Goal: Information Seeking & Learning: Learn about a topic

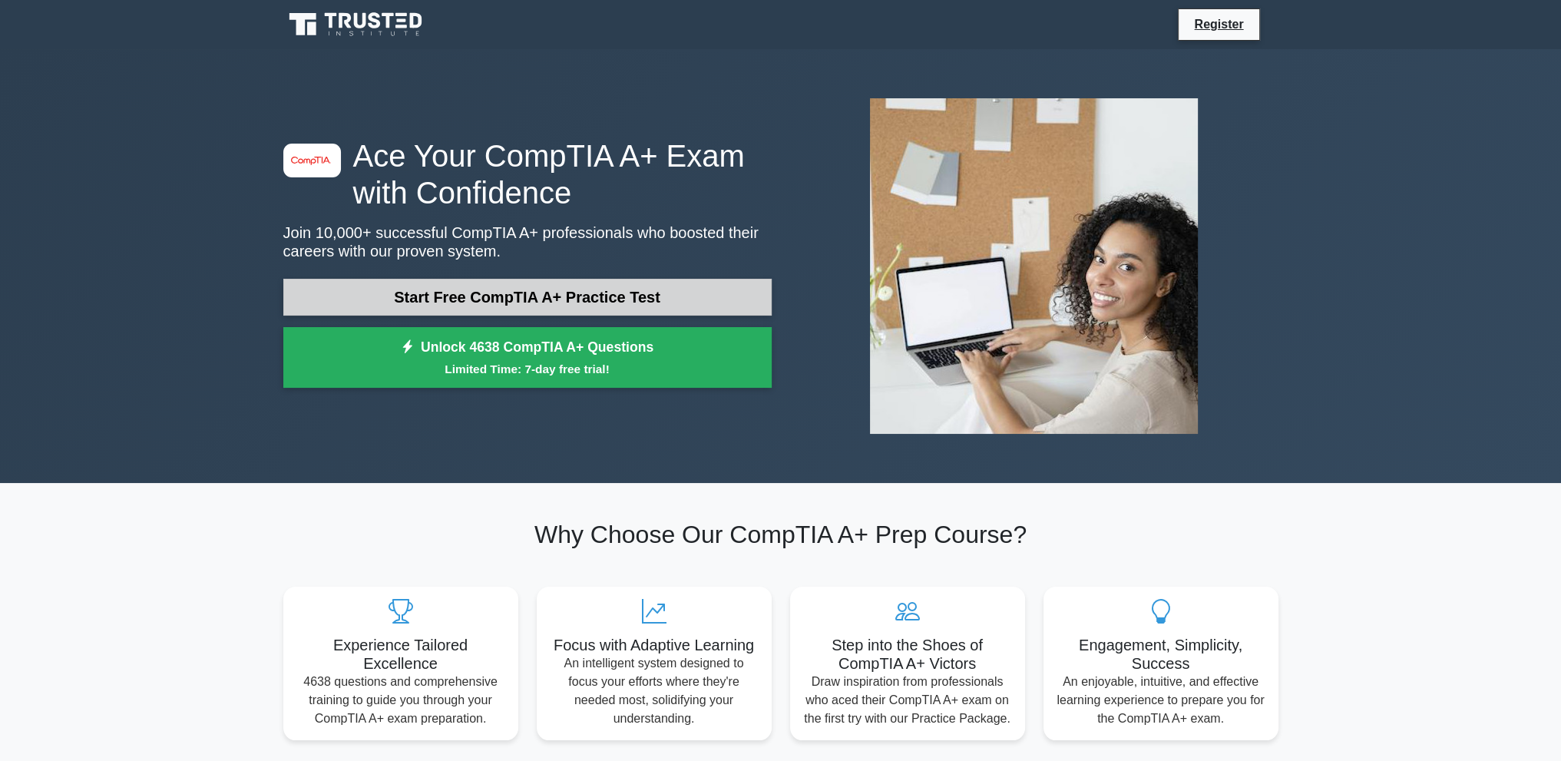
click at [657, 294] on link "Start Free CompTIA A+ Practice Test" at bounding box center [527, 297] width 488 height 37
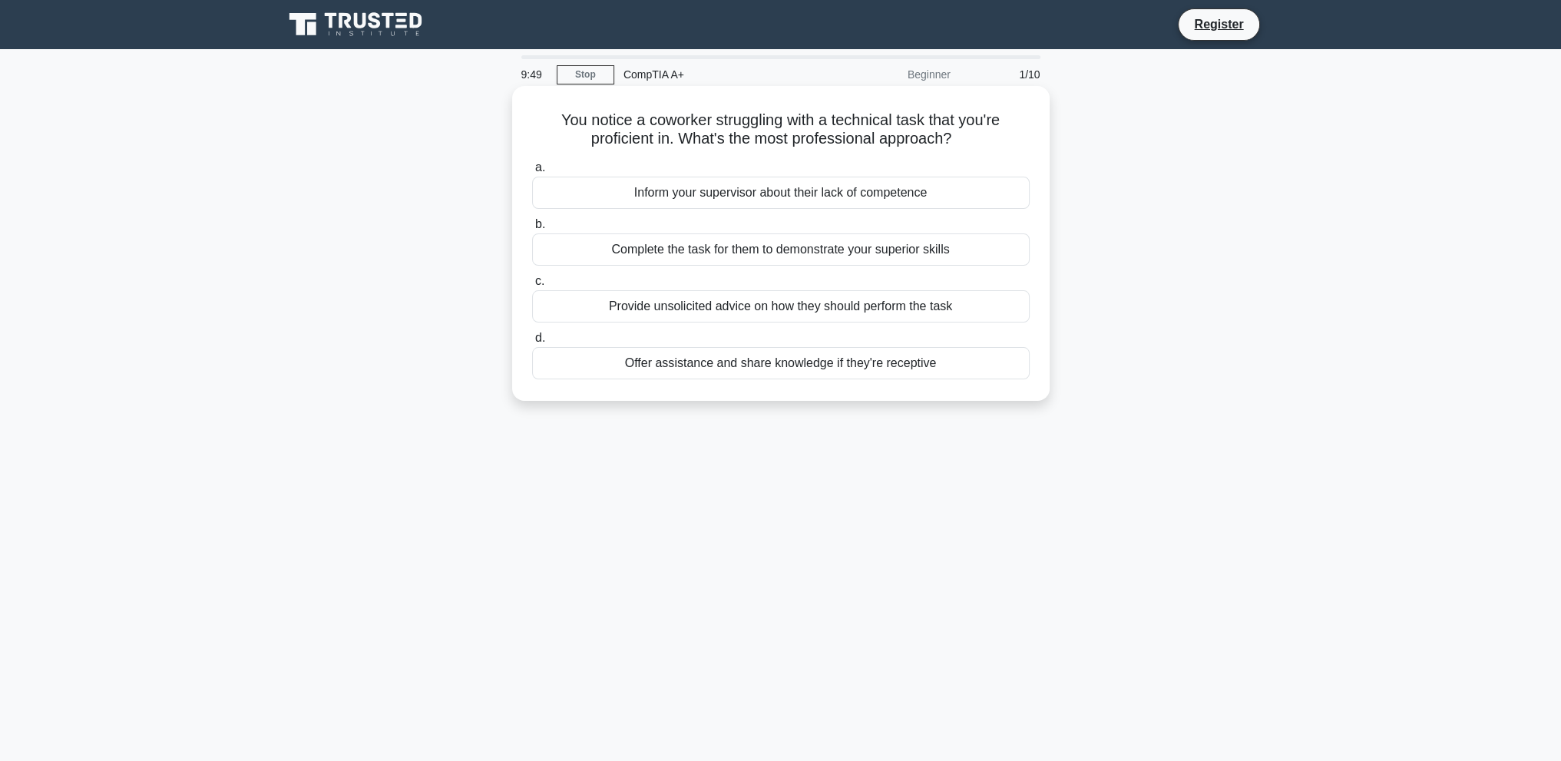
click at [889, 363] on div "Offer assistance and share knowledge if they're receptive" at bounding box center [781, 363] width 498 height 32
click at [532, 343] on input "d. Offer assistance and share knowledge if they're receptive" at bounding box center [532, 338] width 0 height 10
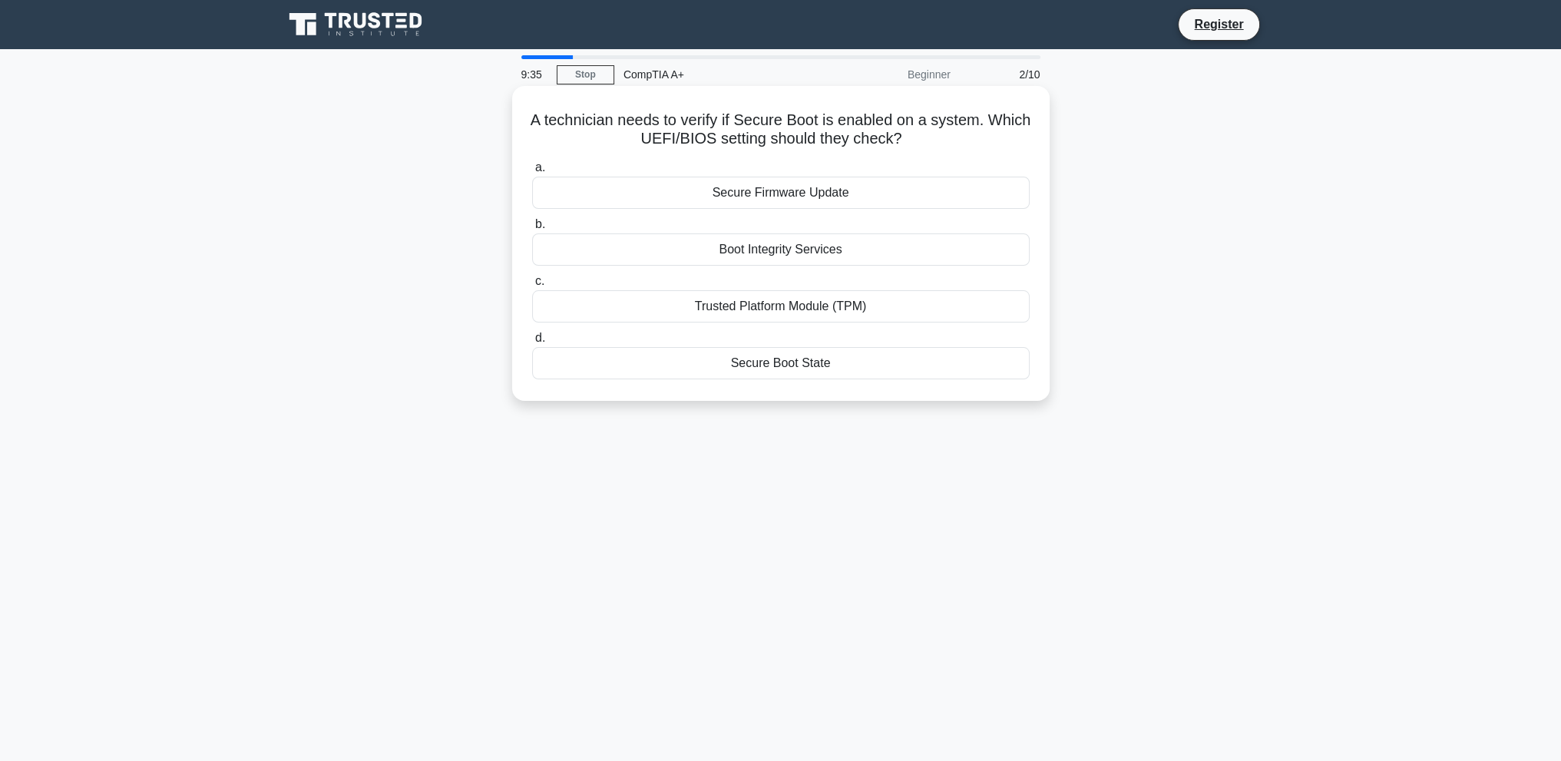
click at [839, 371] on div "Secure Boot State" at bounding box center [781, 363] width 498 height 32
click at [532, 343] on input "d. Secure Boot State" at bounding box center [532, 338] width 0 height 10
click at [864, 249] on div "Clogged cooling system" at bounding box center [781, 249] width 498 height 32
click at [532, 230] on input "b. Clogged cooling system" at bounding box center [532, 225] width 0 height 10
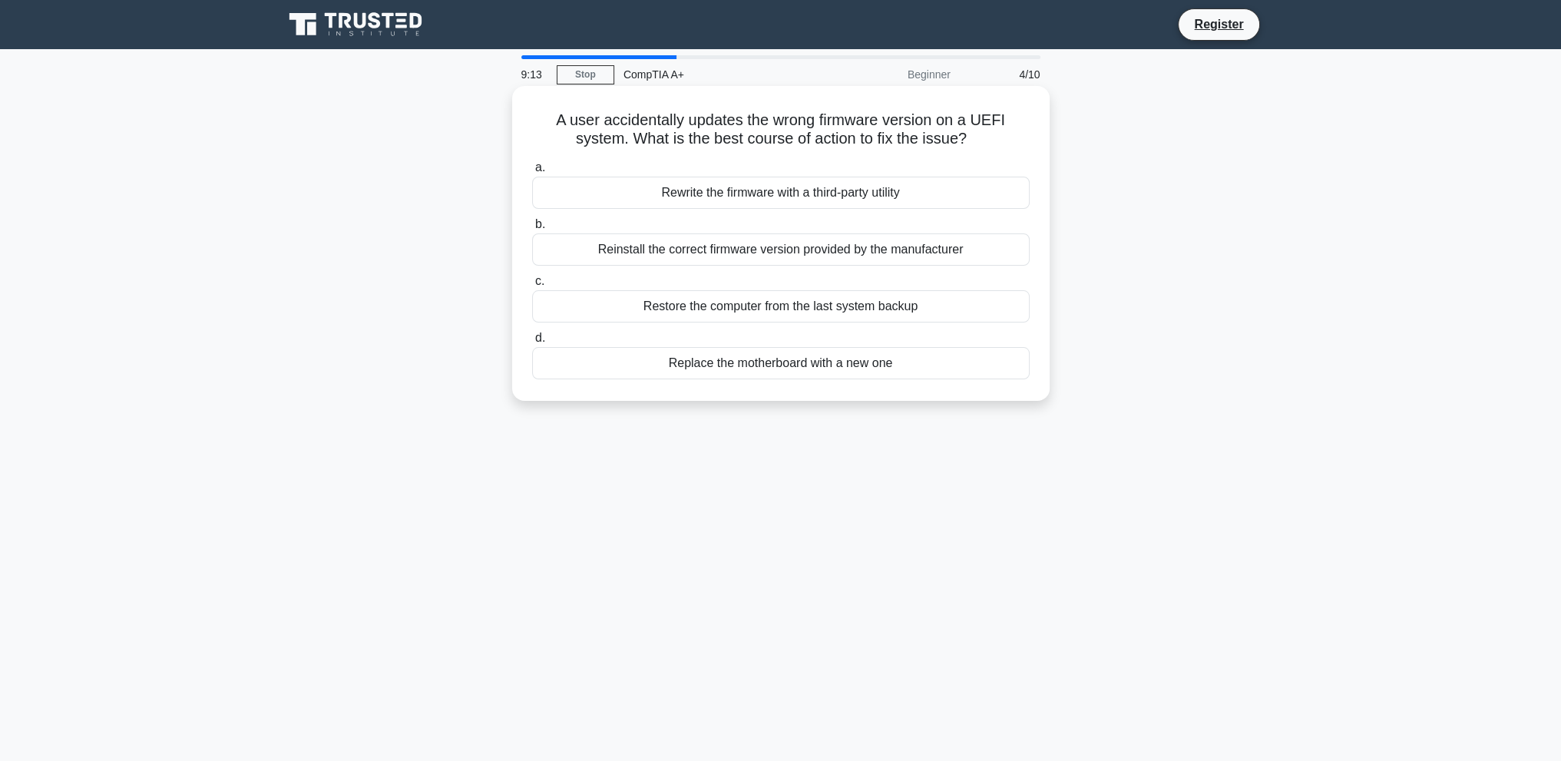
click at [860, 250] on div "Reinstall the correct firmware version provided by the manufacturer" at bounding box center [781, 249] width 498 height 32
click at [532, 230] on input "b. Reinstall the correct firmware version provided by the manufacturer" at bounding box center [532, 225] width 0 height 10
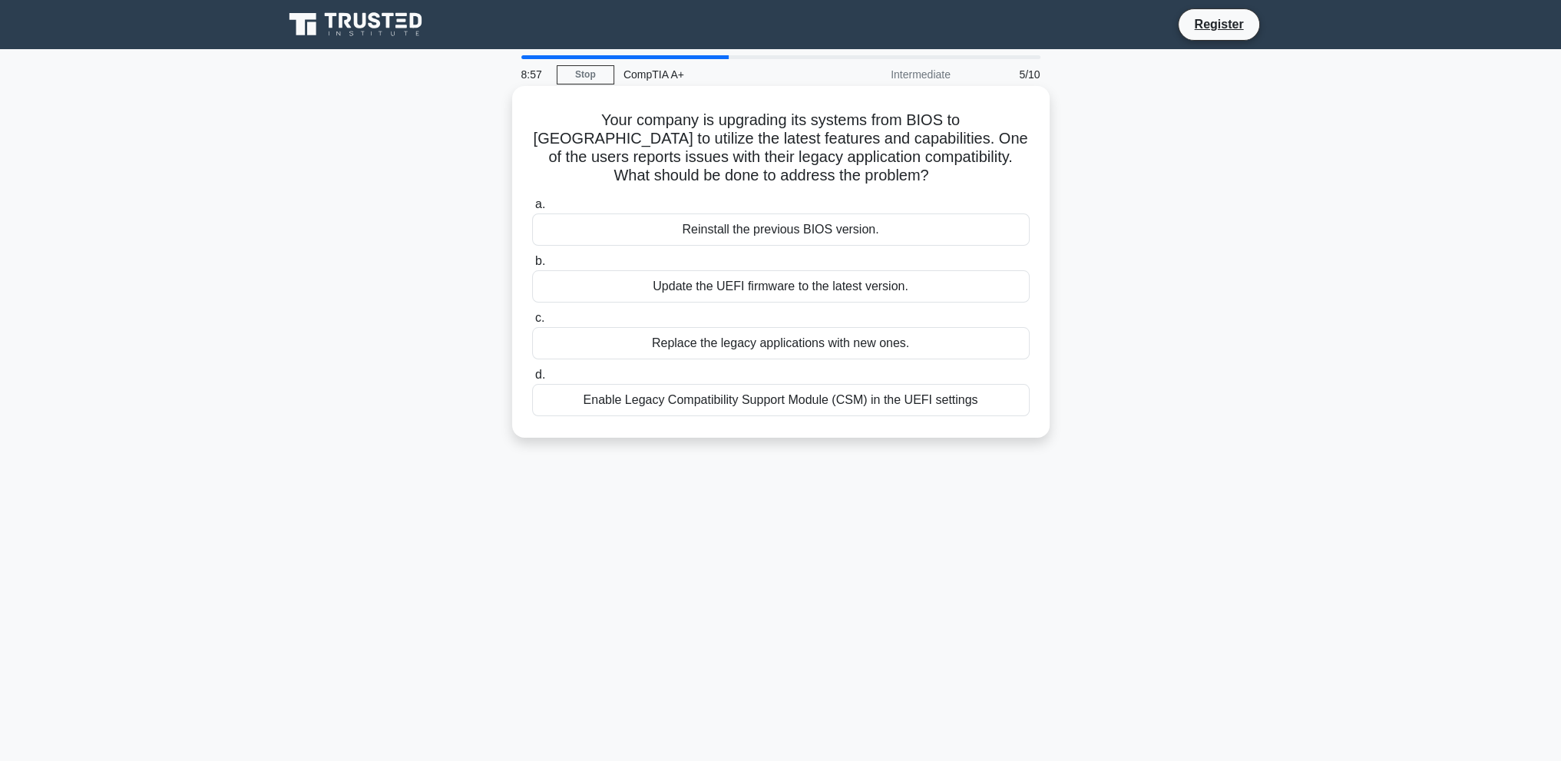
click at [894, 399] on div "Enable Legacy Compatibility Support Module (CSM) in the UEFI settings" at bounding box center [781, 400] width 498 height 32
click at [532, 380] on input "d. Enable Legacy Compatibility Support Module (CSM) in the UEFI settings" at bounding box center [532, 375] width 0 height 10
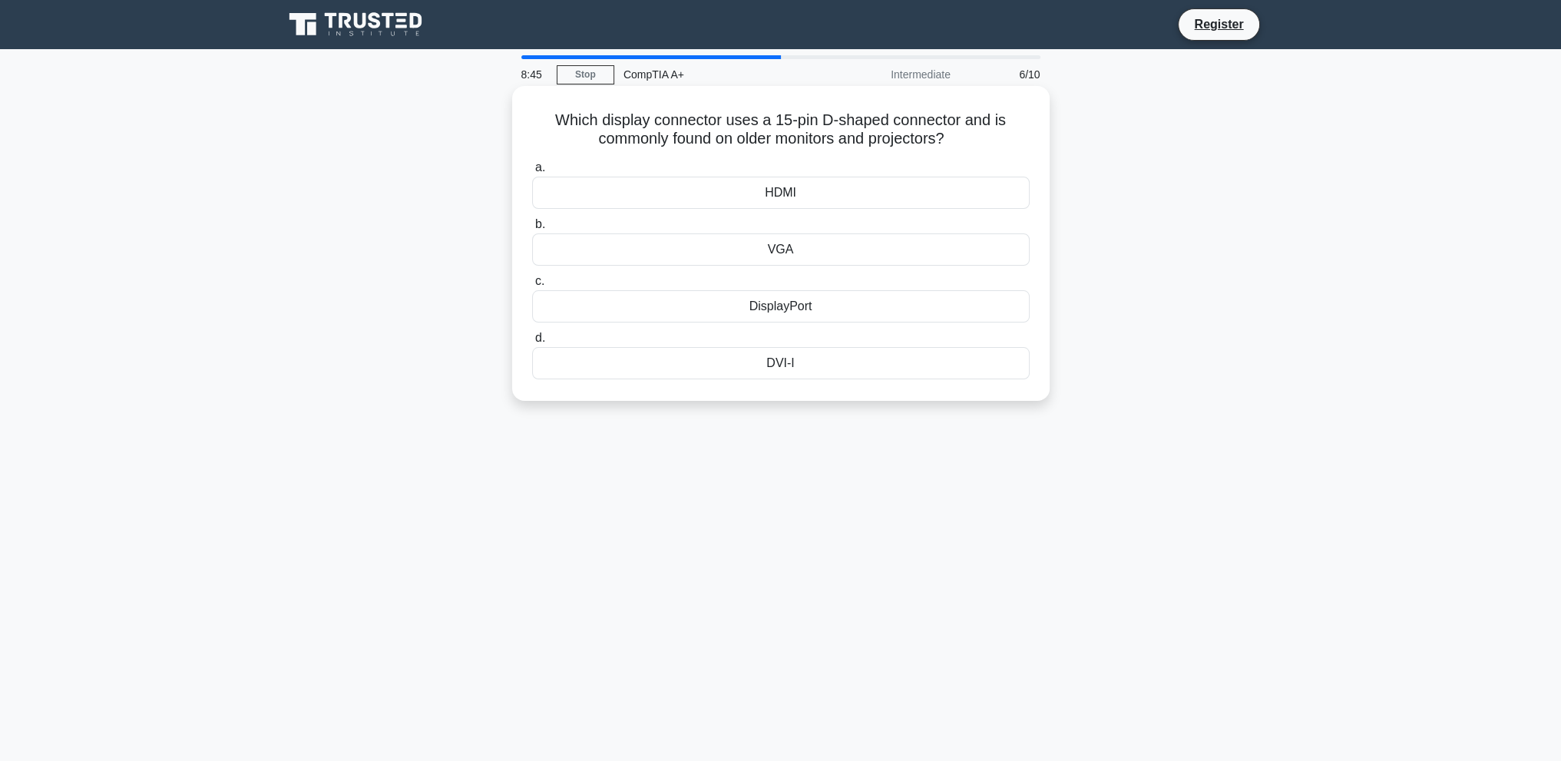
click at [886, 253] on div "VGA" at bounding box center [781, 249] width 498 height 32
click at [532, 230] on input "b. VGA" at bounding box center [532, 225] width 0 height 10
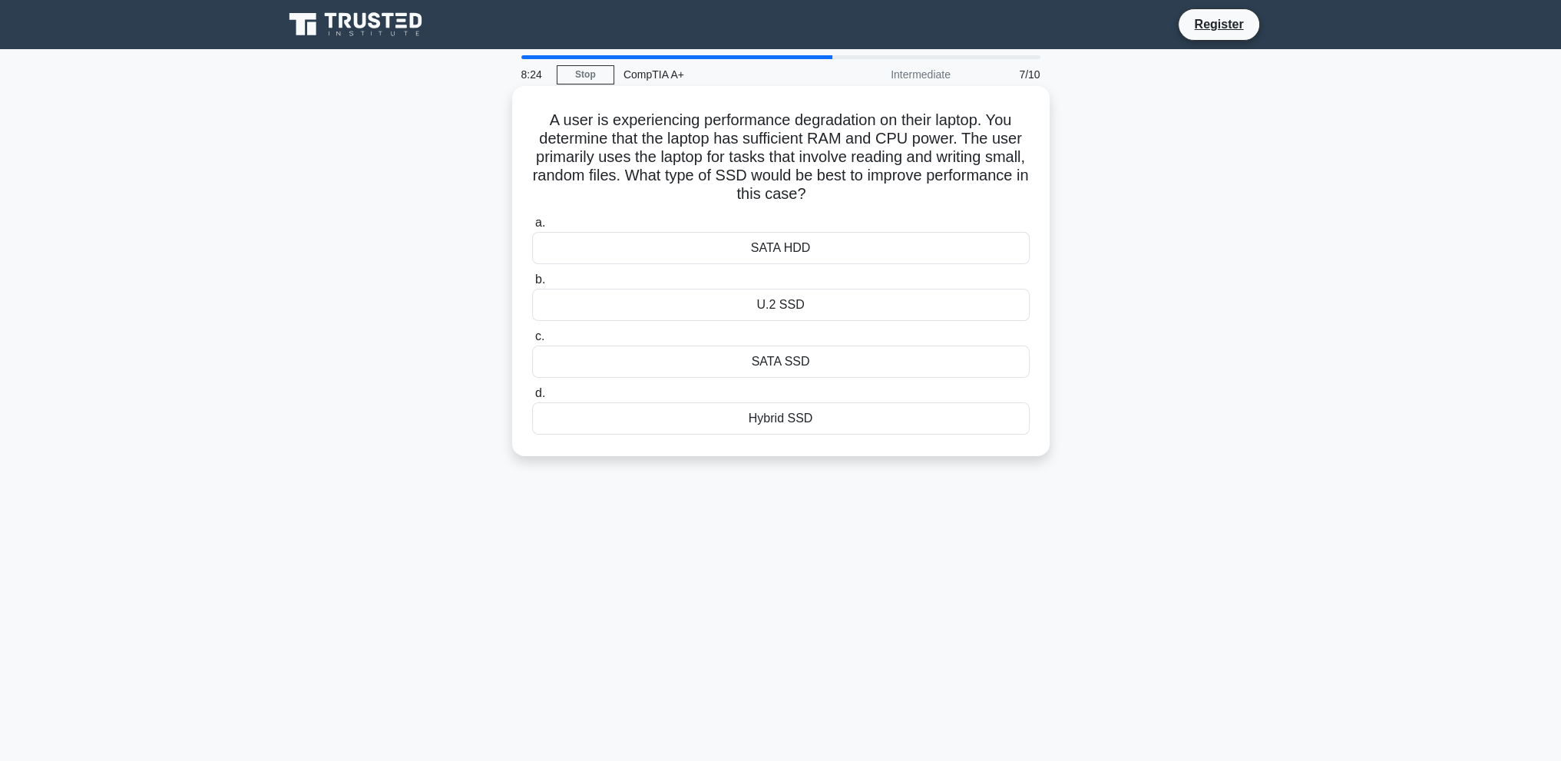
click at [868, 361] on div "SATA SSD" at bounding box center [781, 362] width 498 height 32
click at [532, 342] on input "c. SATA SSD" at bounding box center [532, 337] width 0 height 10
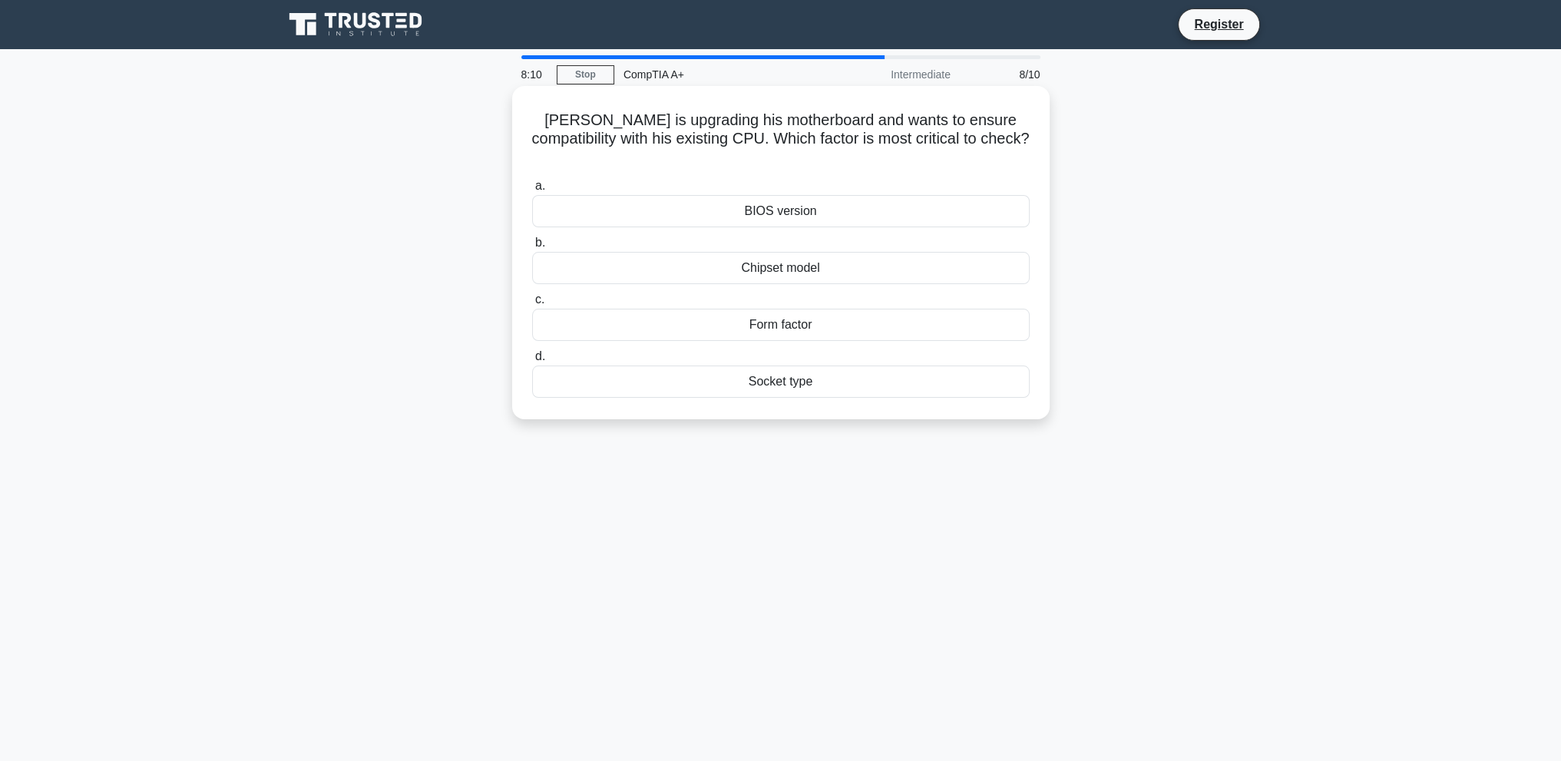
click at [813, 366] on div "Socket type" at bounding box center [781, 382] width 498 height 32
click at [532, 362] on input "d. Socket type" at bounding box center [532, 357] width 0 height 10
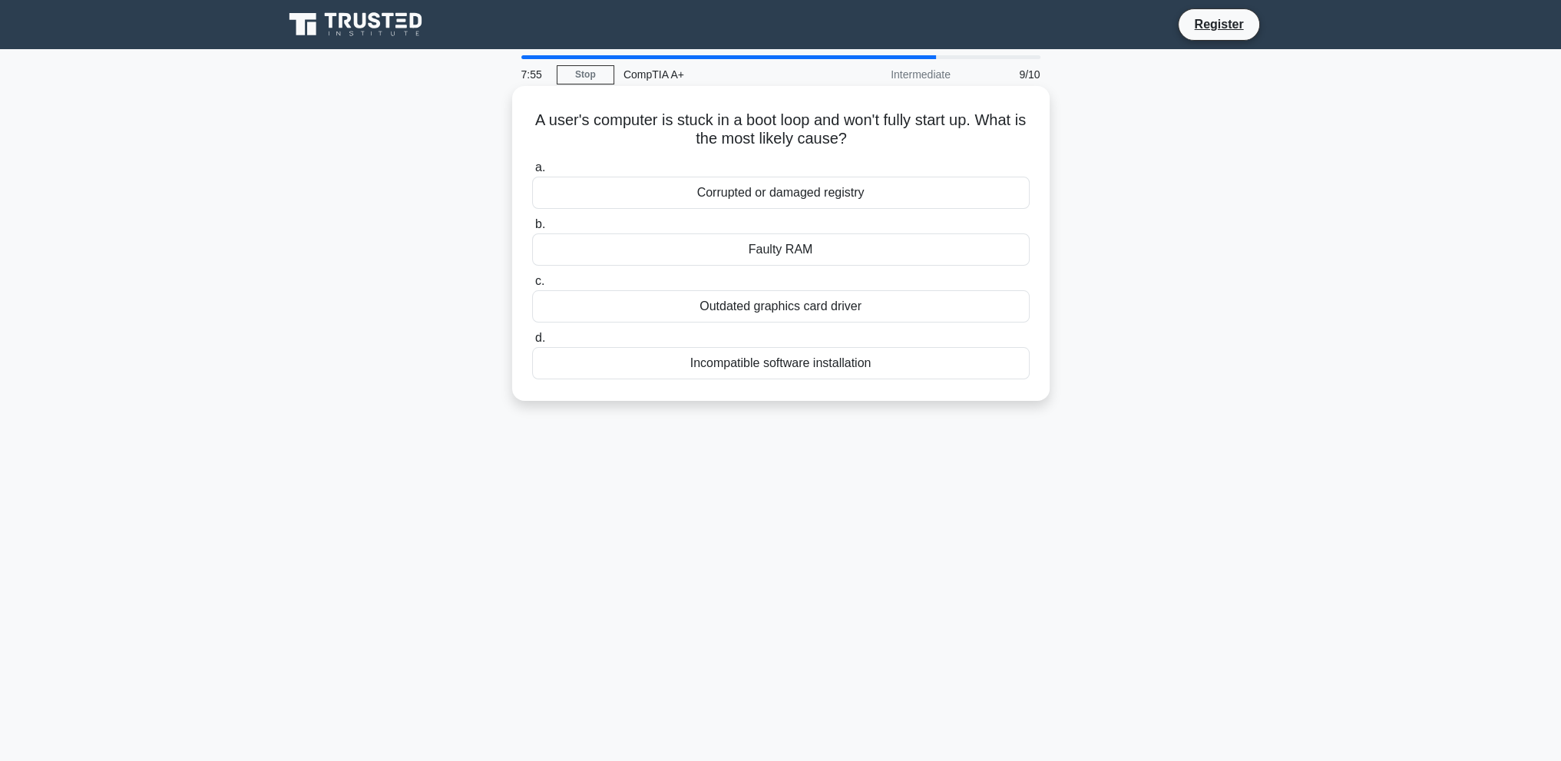
click at [860, 190] on div "Corrupted or damaged registry" at bounding box center [781, 193] width 498 height 32
click at [532, 173] on input "a. Corrupted or damaged registry" at bounding box center [532, 168] width 0 height 10
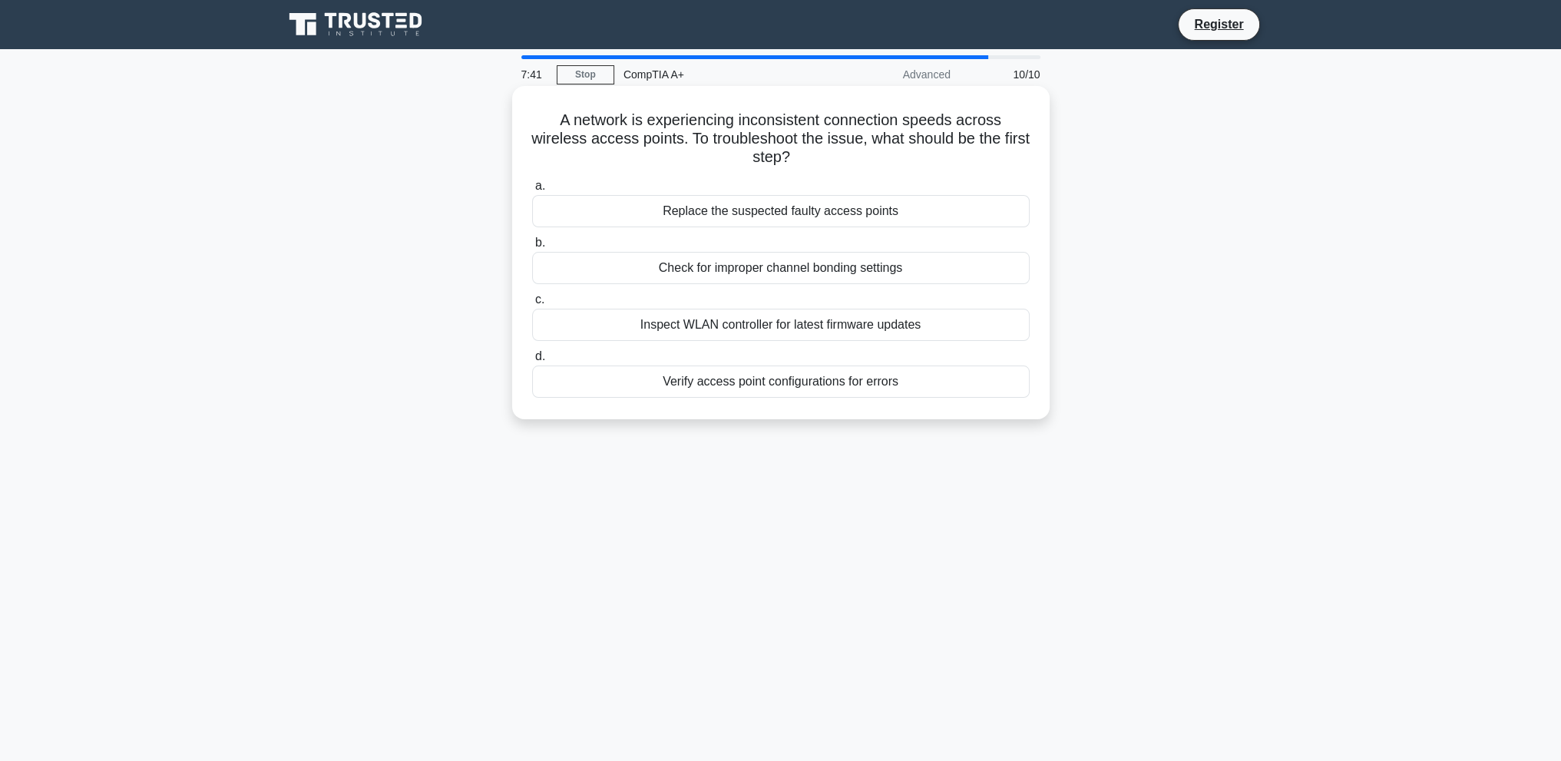
click at [873, 381] on div "Verify access point configurations for errors" at bounding box center [781, 382] width 498 height 32
click at [532, 362] on input "d. Verify access point configurations for errors" at bounding box center [532, 357] width 0 height 10
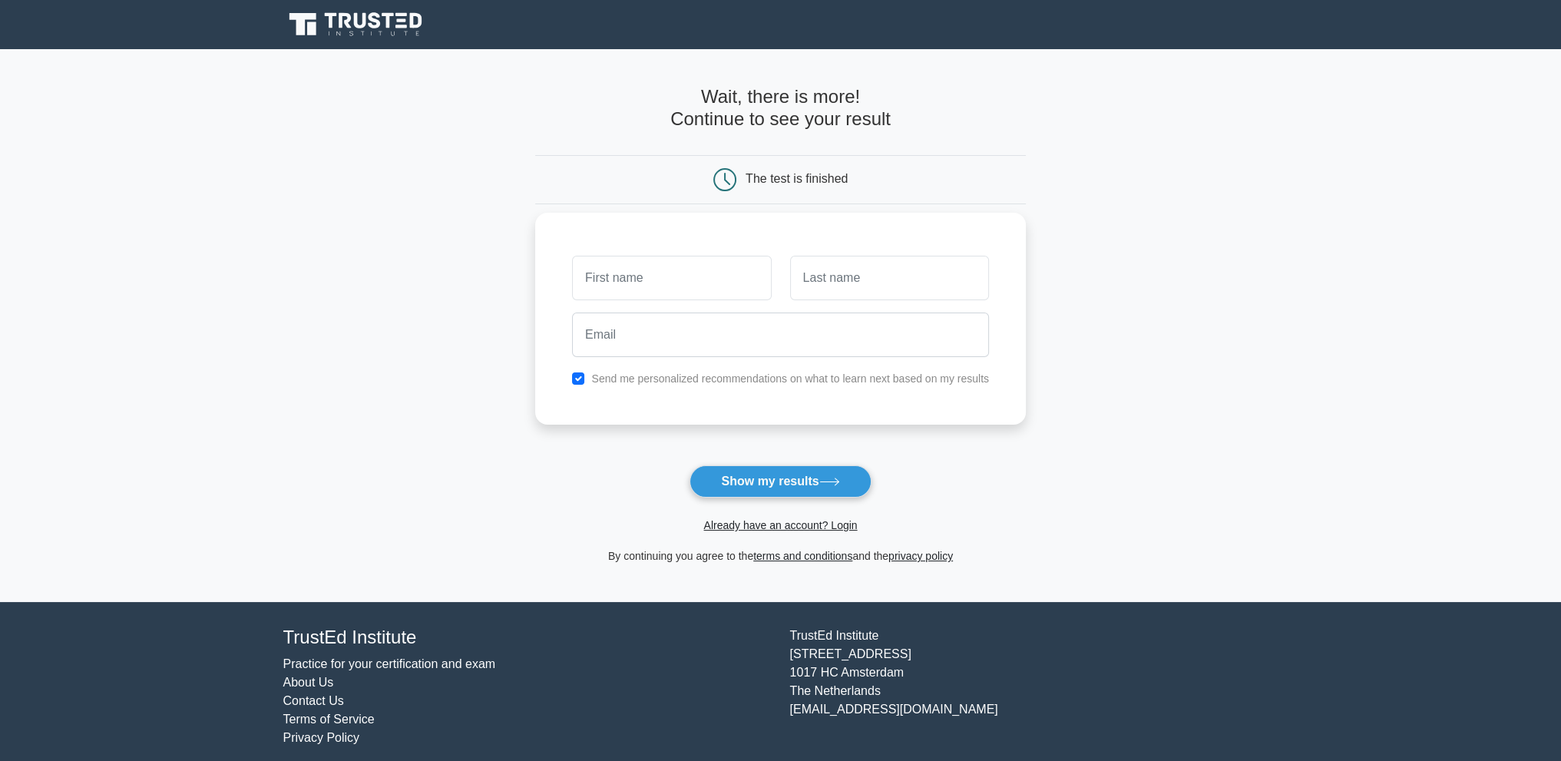
click at [682, 286] on input "text" at bounding box center [671, 278] width 199 height 45
type input "Ben"
click at [815, 295] on input "text" at bounding box center [889, 278] width 199 height 45
type input "Ware"
click at [750, 316] on input "email" at bounding box center [780, 335] width 417 height 45
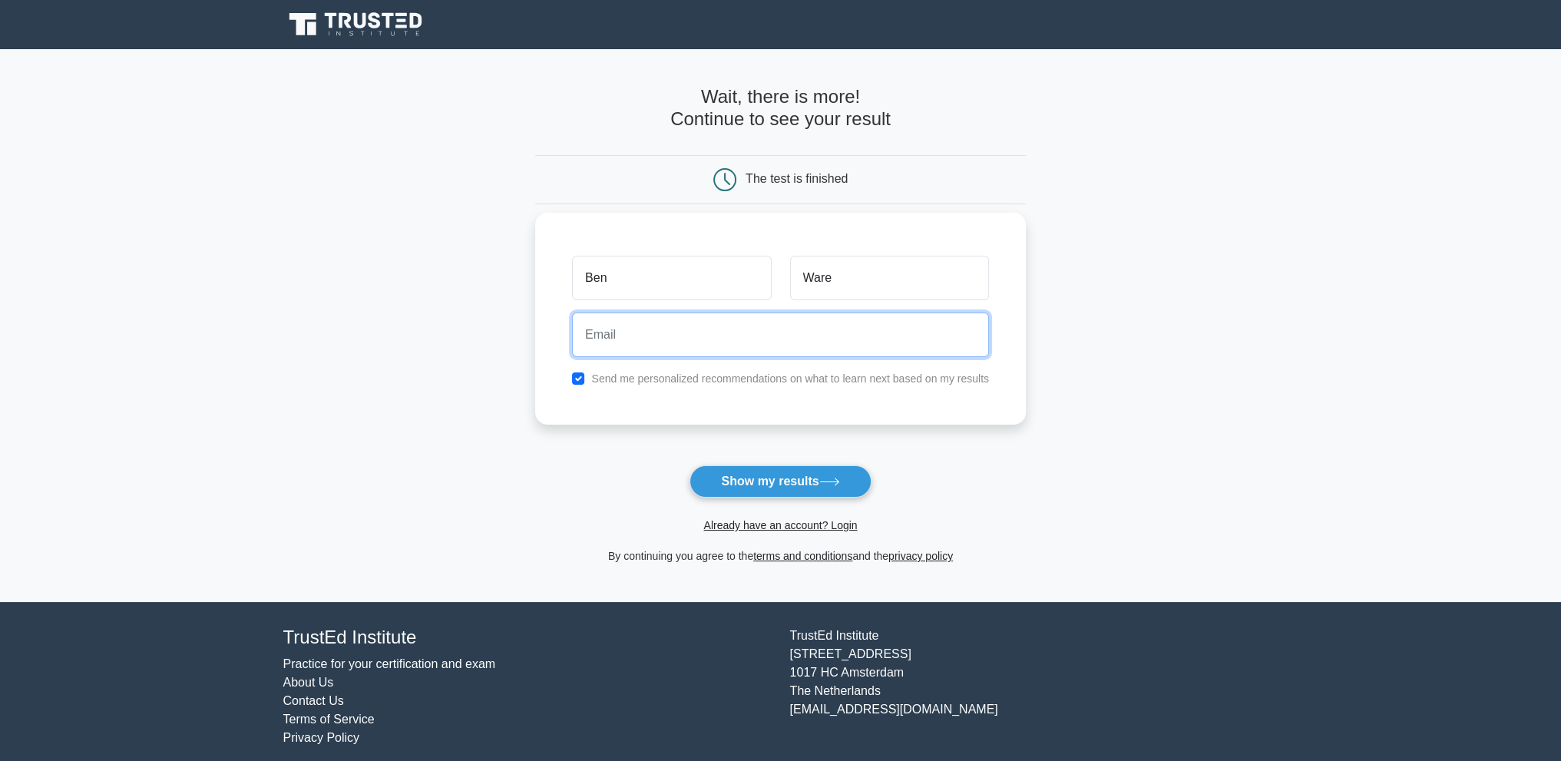
type input "benralphware@gmail.com"
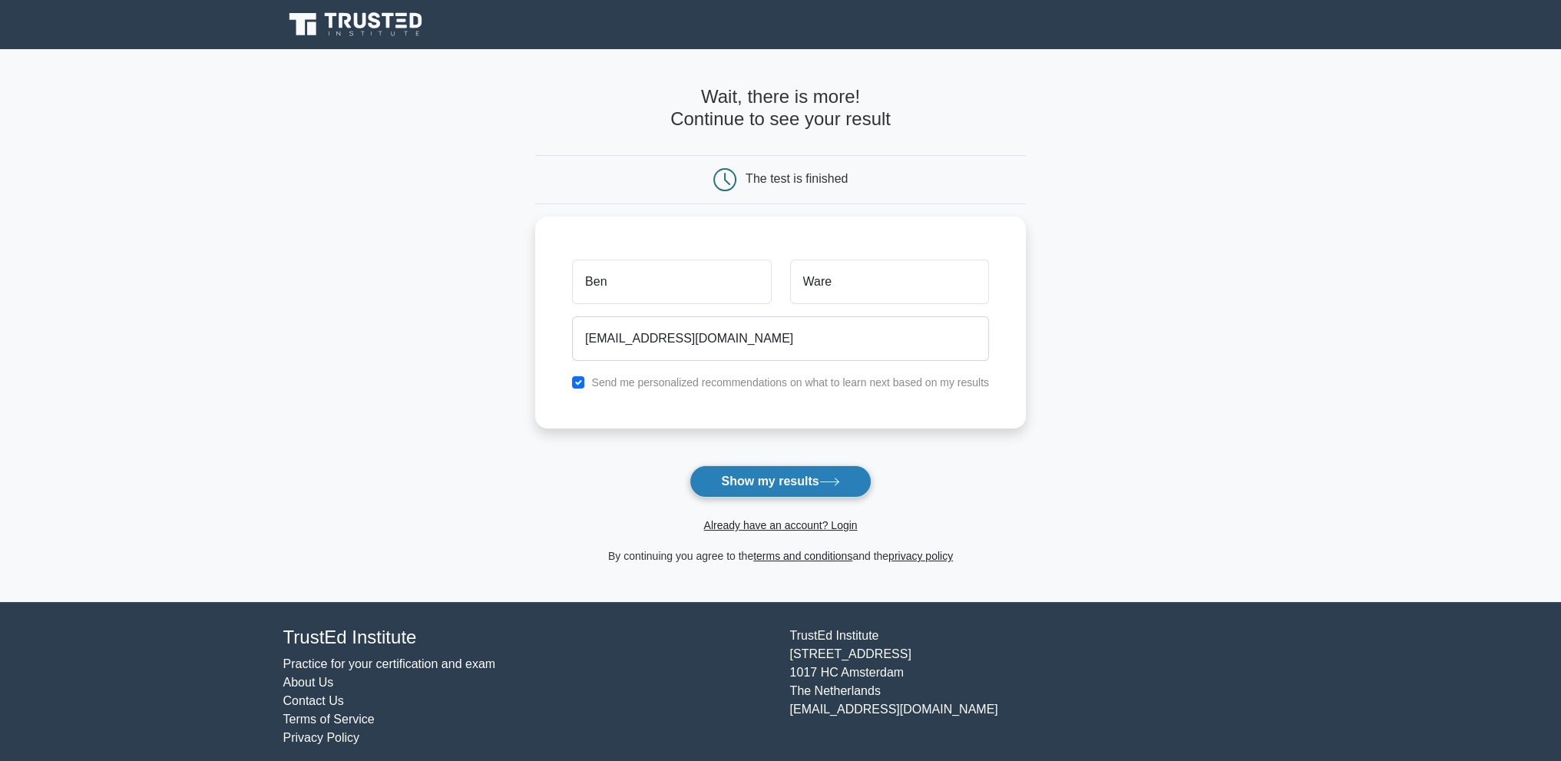
click at [790, 482] on button "Show my results" at bounding box center [780, 481] width 181 height 32
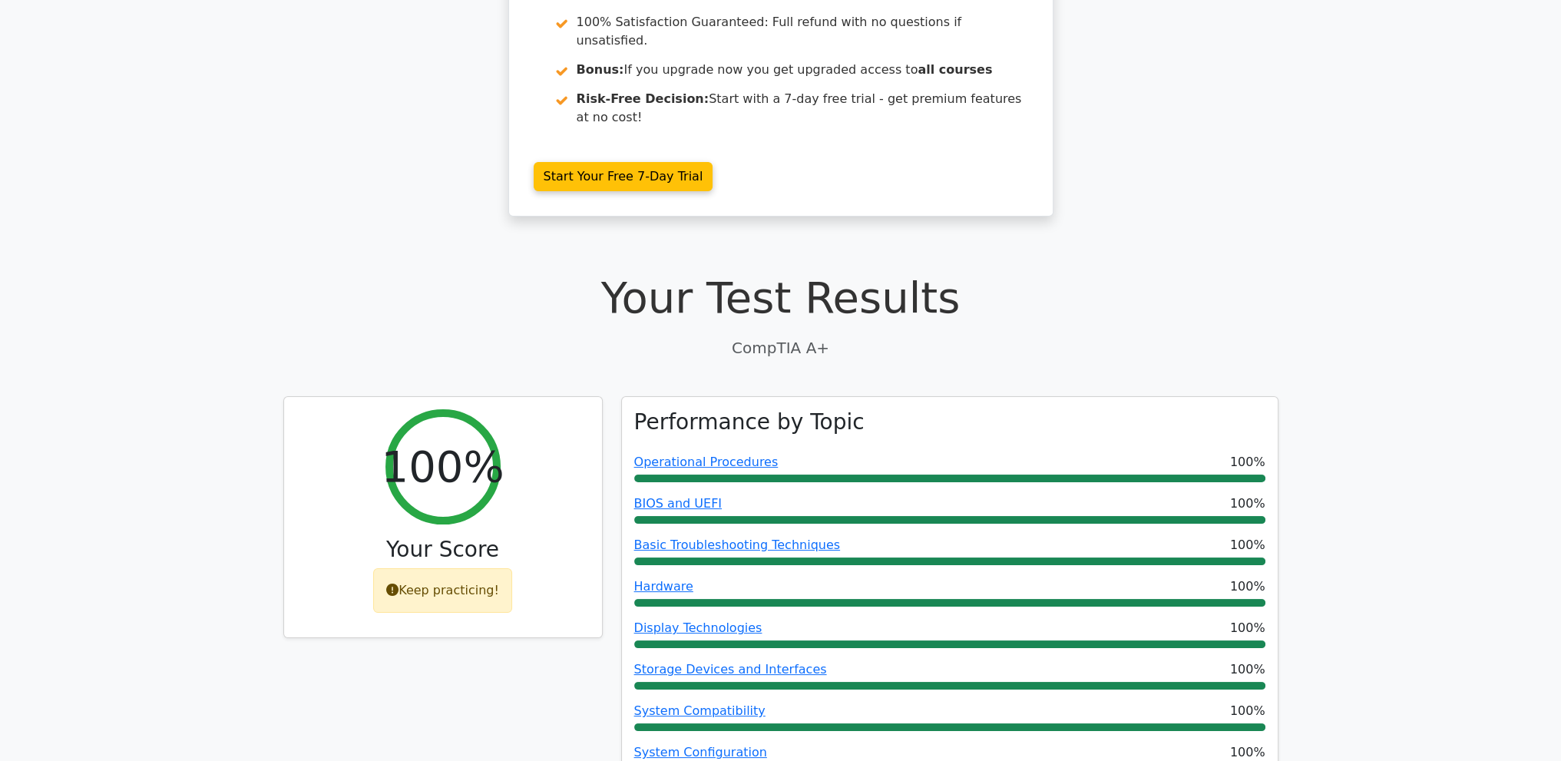
scroll to position [230, 0]
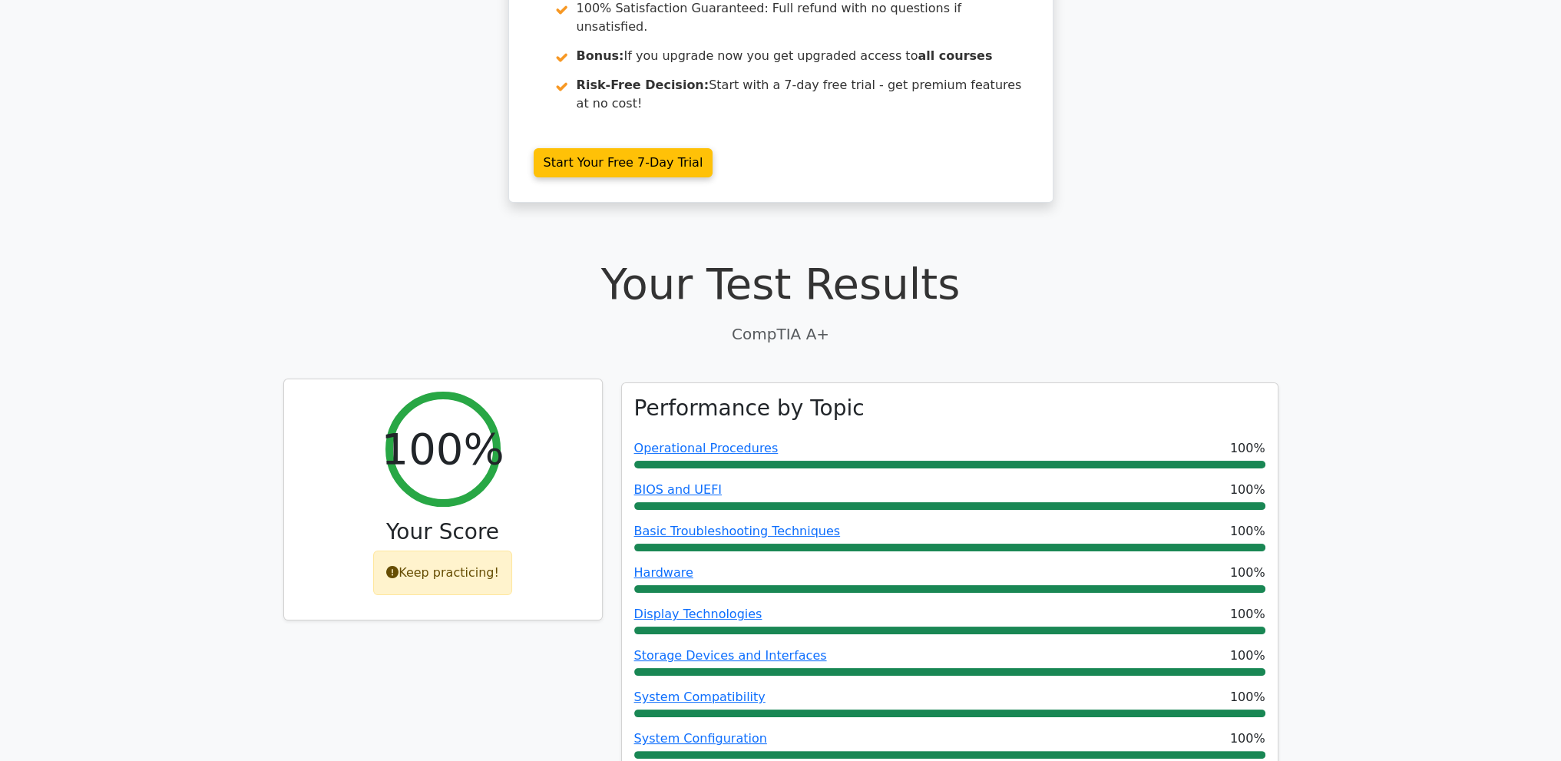
click at [398, 566] on icon at bounding box center [392, 572] width 12 height 12
click at [479, 551] on div "Keep practicing!" at bounding box center [442, 573] width 139 height 45
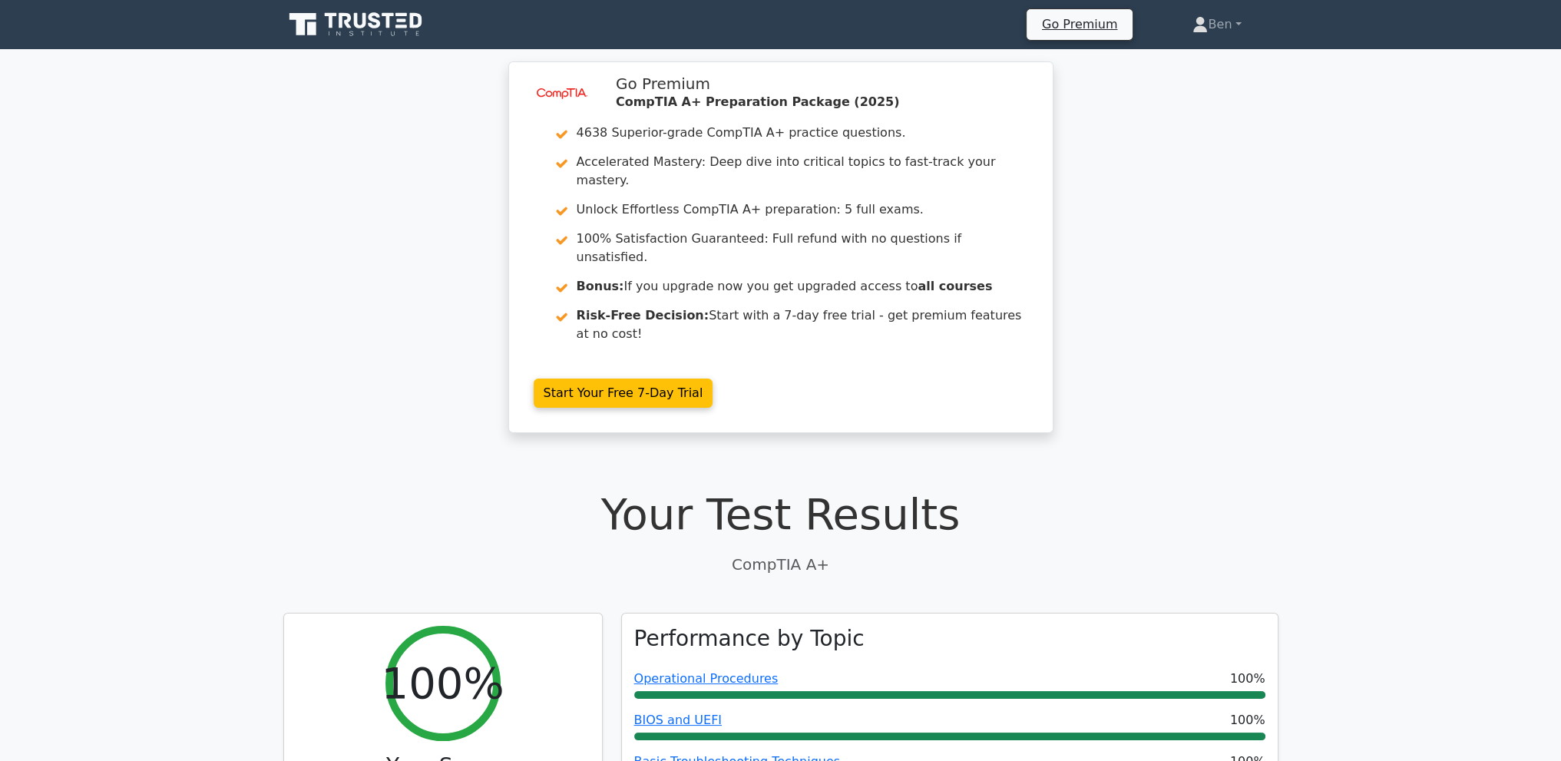
scroll to position [0, 0]
click at [388, 23] on icon at bounding box center [388, 20] width 12 height 15
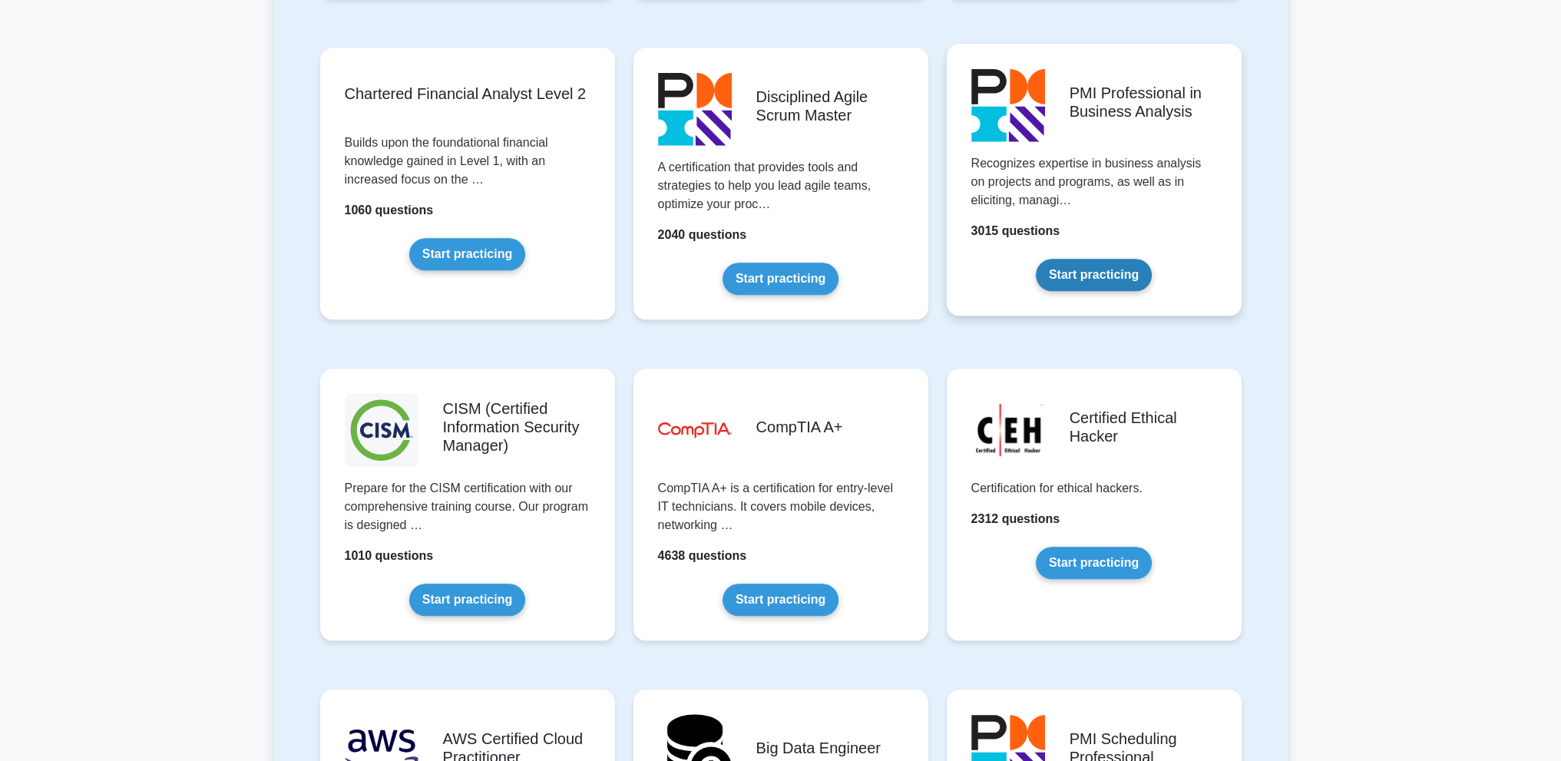
scroll to position [1920, 0]
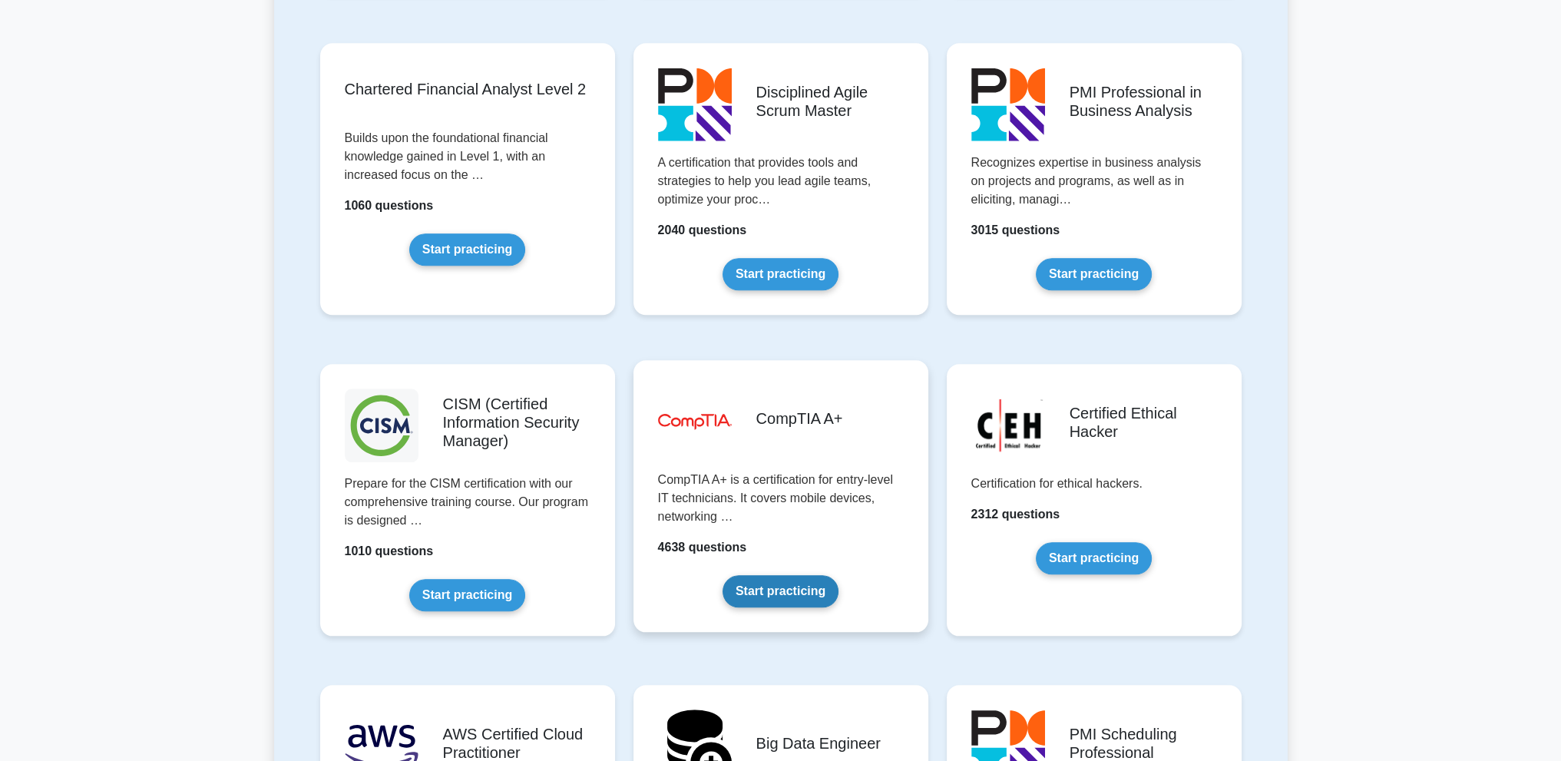
click at [815, 575] on link "Start practicing" at bounding box center [781, 591] width 116 height 32
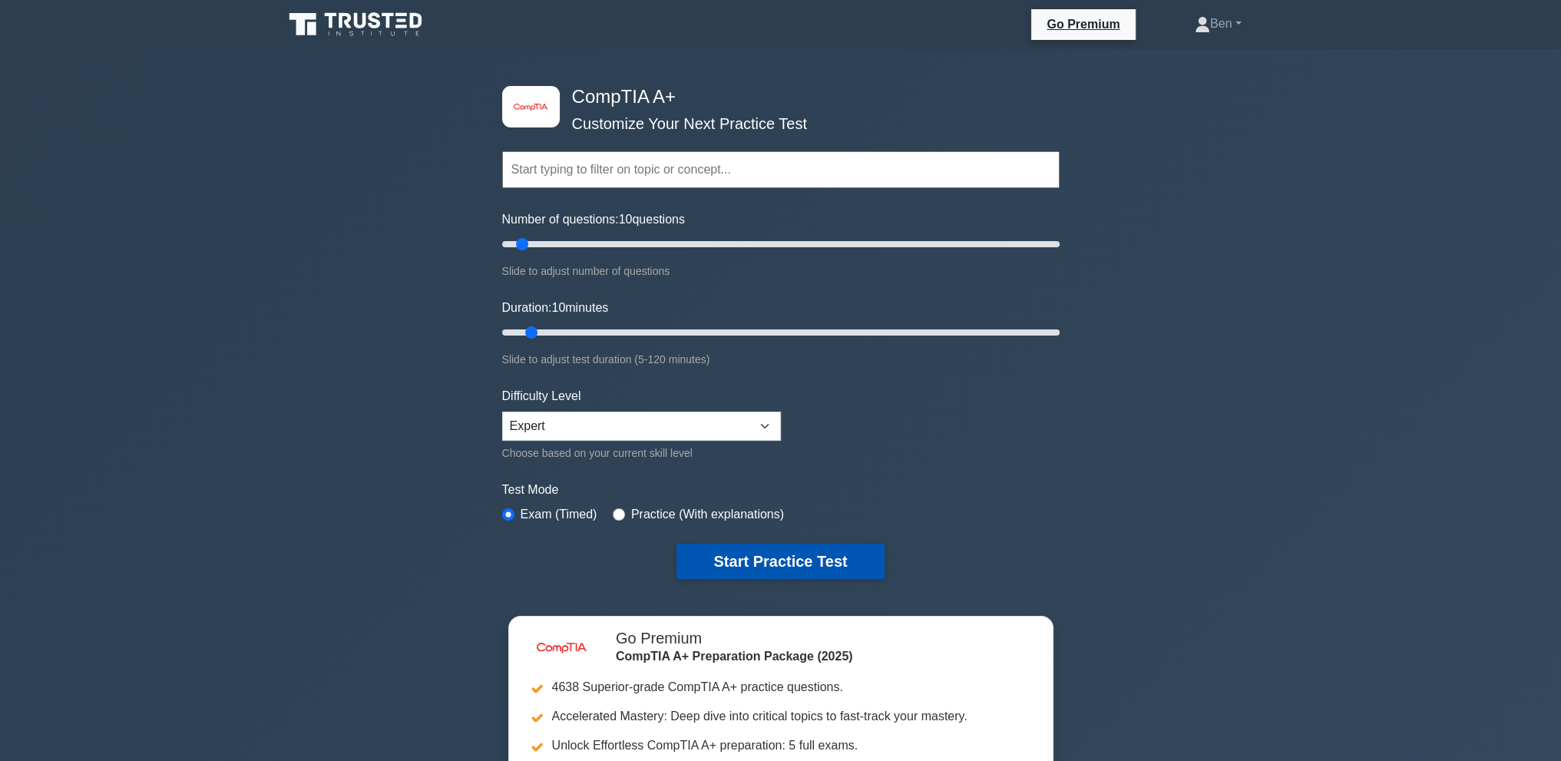
click at [797, 557] on button "Start Practice Test" at bounding box center [780, 561] width 207 height 35
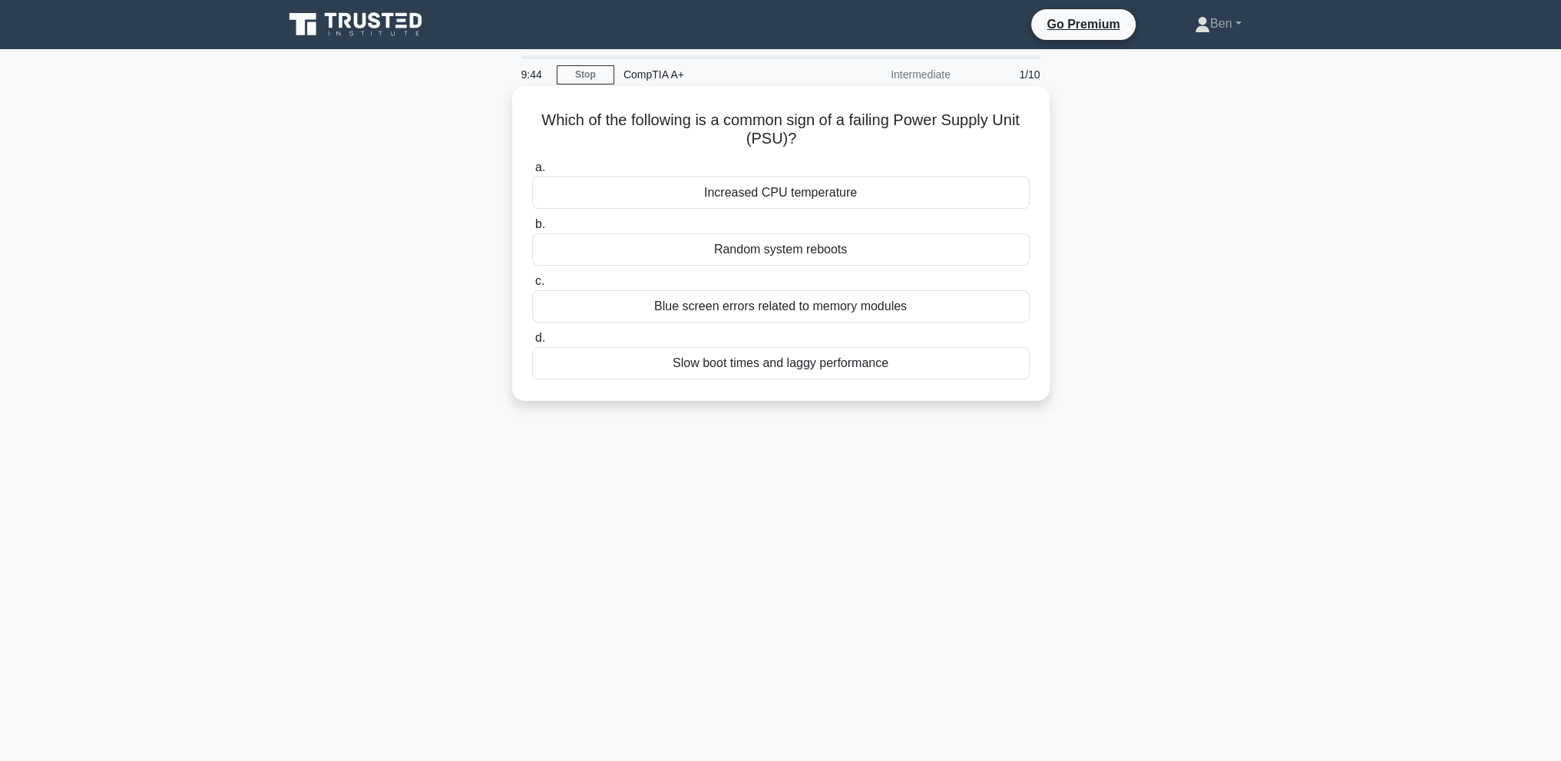
click at [843, 254] on div "Random system reboots" at bounding box center [781, 249] width 498 height 32
click at [532, 230] on input "b. Random system reboots" at bounding box center [532, 225] width 0 height 10
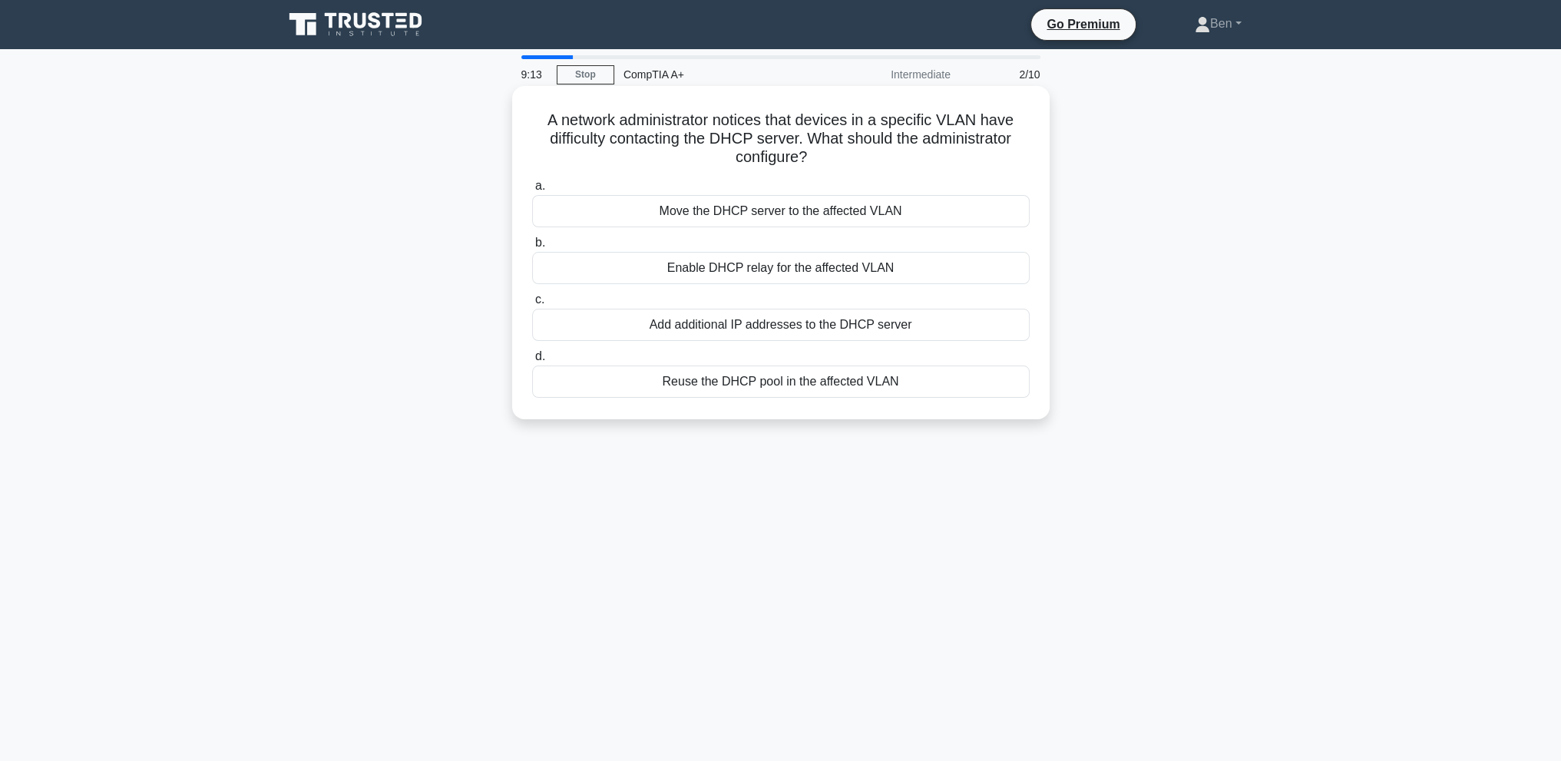
click at [752, 267] on div "Enable DHCP relay for the affected VLAN" at bounding box center [781, 268] width 498 height 32
click at [532, 248] on input "b. Enable DHCP relay for the affected VLAN" at bounding box center [532, 243] width 0 height 10
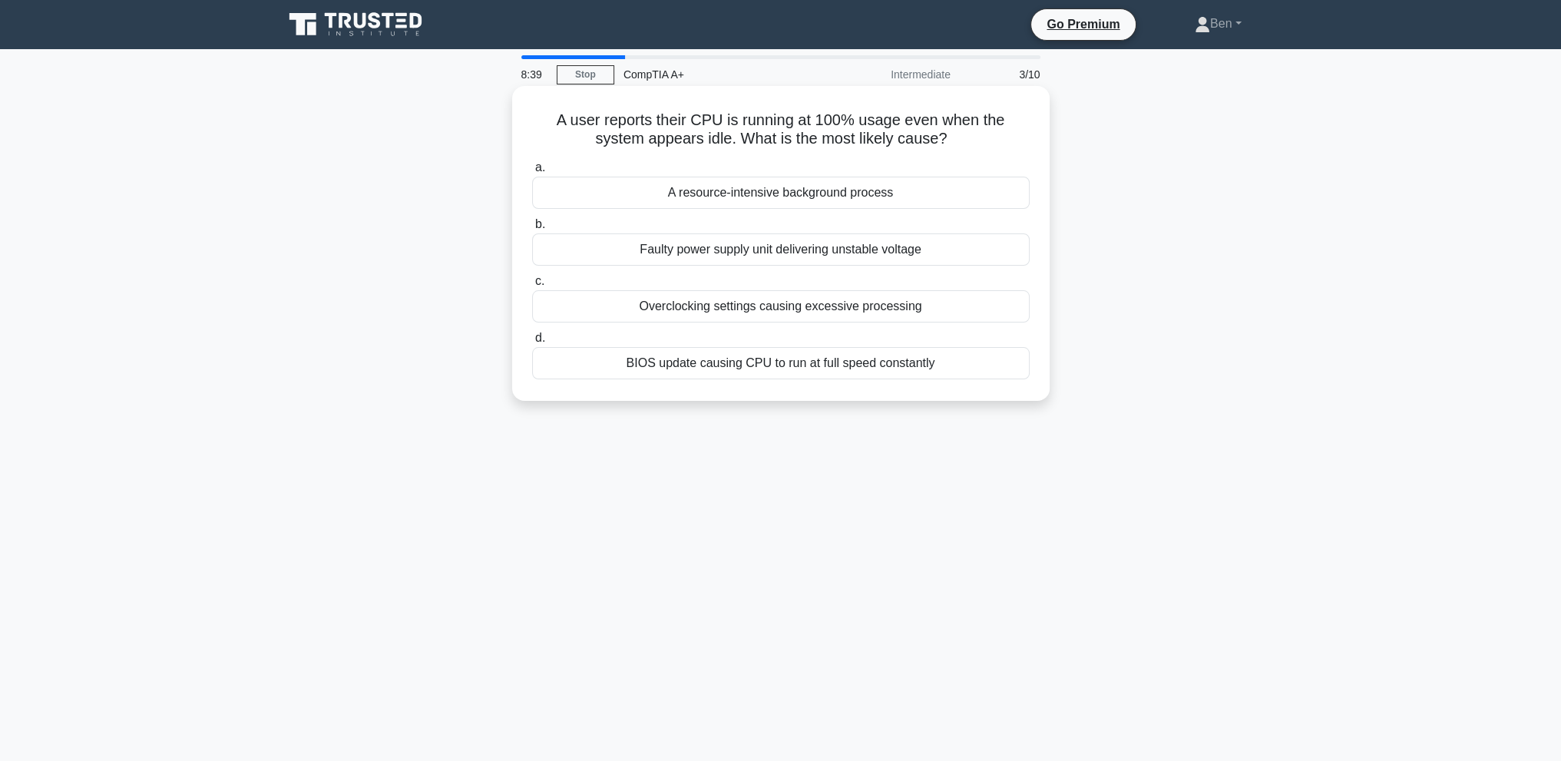
click at [716, 194] on div "A resource-intensive background process" at bounding box center [781, 193] width 498 height 32
click at [532, 173] on input "a. A resource-intensive background process" at bounding box center [532, 168] width 0 height 10
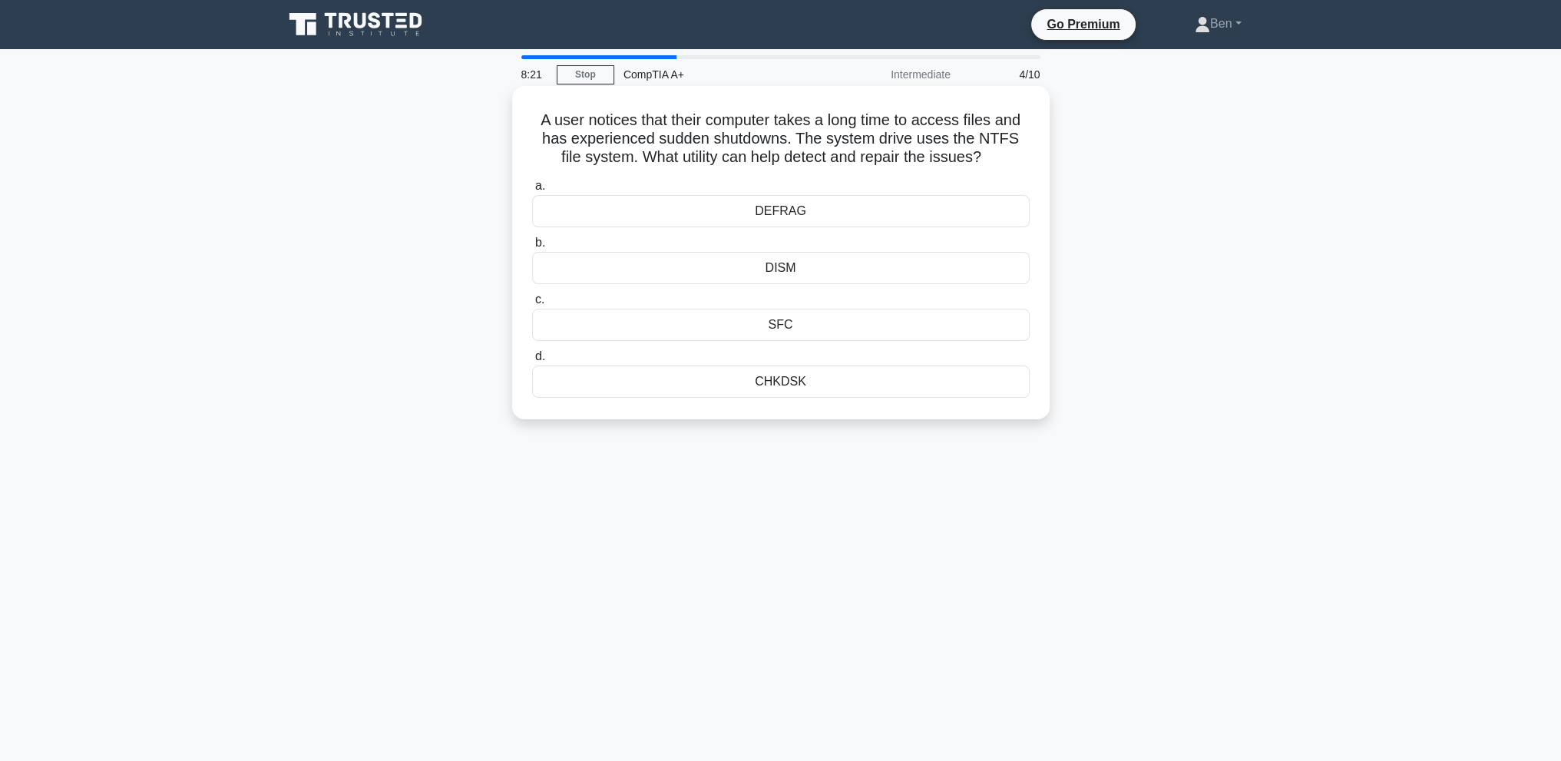
click at [813, 205] on div "DEFRAG" at bounding box center [781, 211] width 498 height 32
click at [532, 191] on input "a. DEFRAG" at bounding box center [532, 186] width 0 height 10
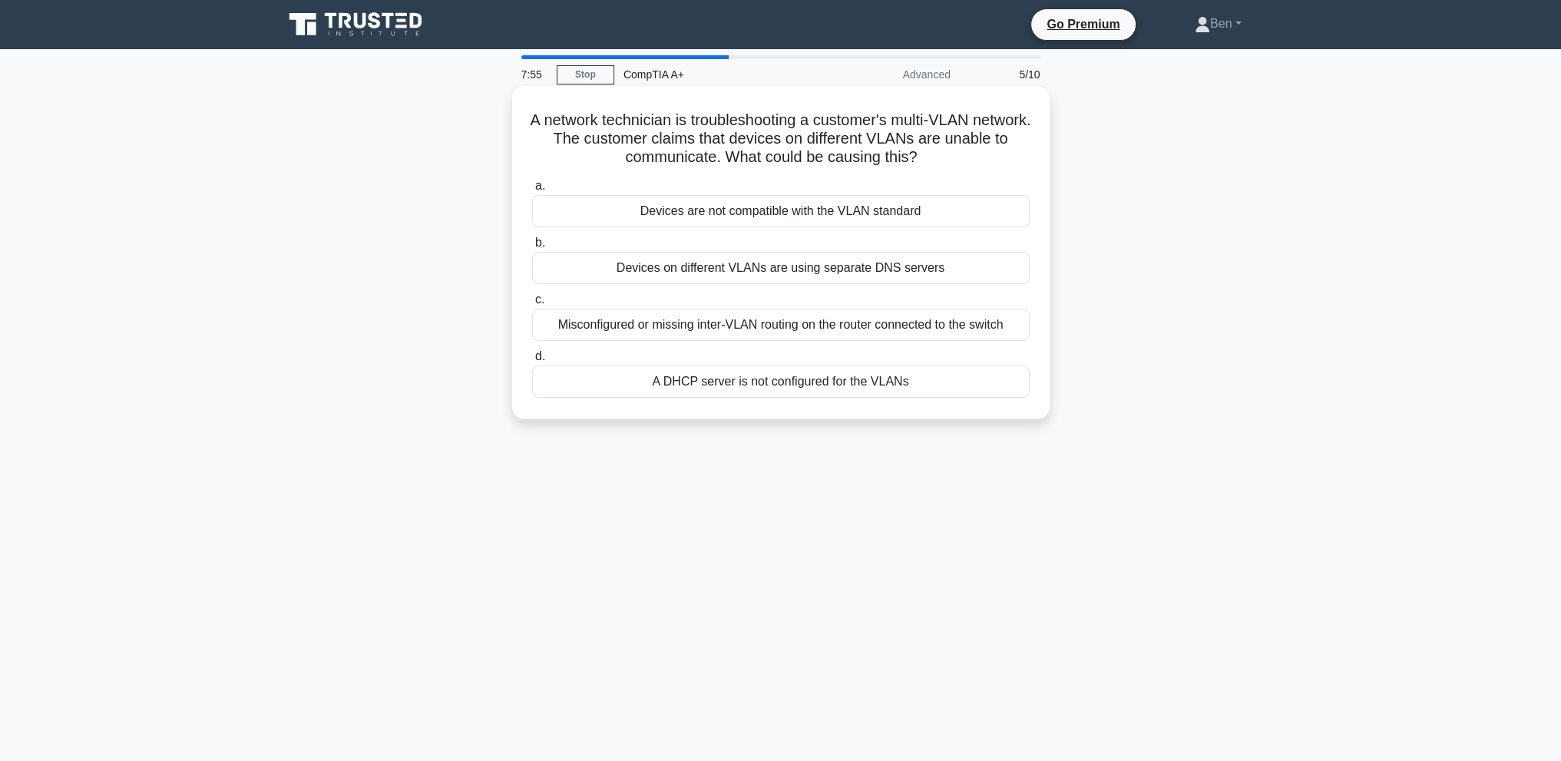
click at [760, 321] on div "Misconfigured or missing inter-VLAN routing on the router connected to the swit…" at bounding box center [781, 325] width 498 height 32
click at [532, 305] on input "c. Misconfigured or missing inter-VLAN routing on the router connected to the s…" at bounding box center [532, 300] width 0 height 10
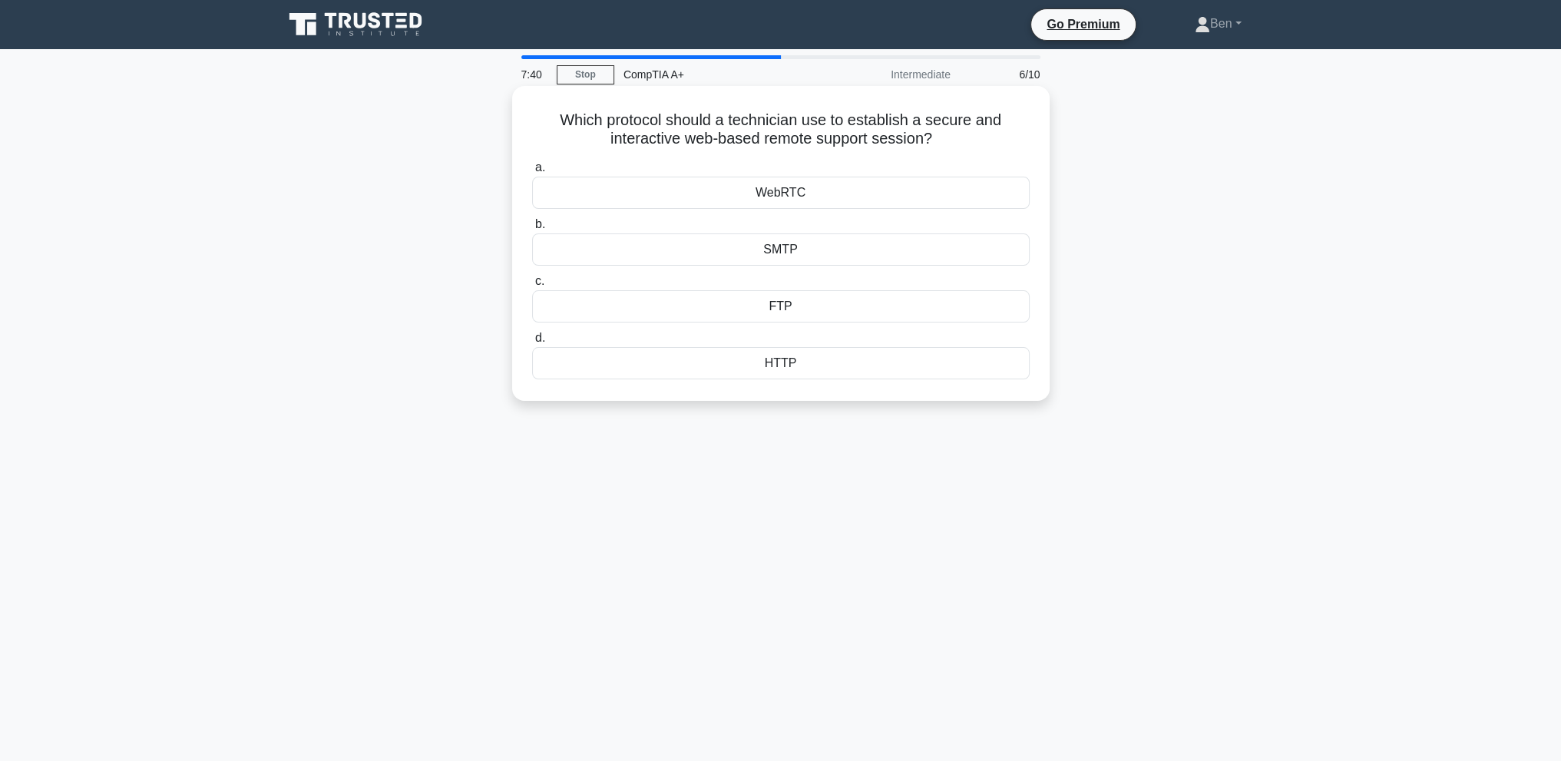
click at [866, 366] on div "HTTP" at bounding box center [781, 363] width 498 height 32
click at [532, 343] on input "d. HTTP" at bounding box center [532, 338] width 0 height 10
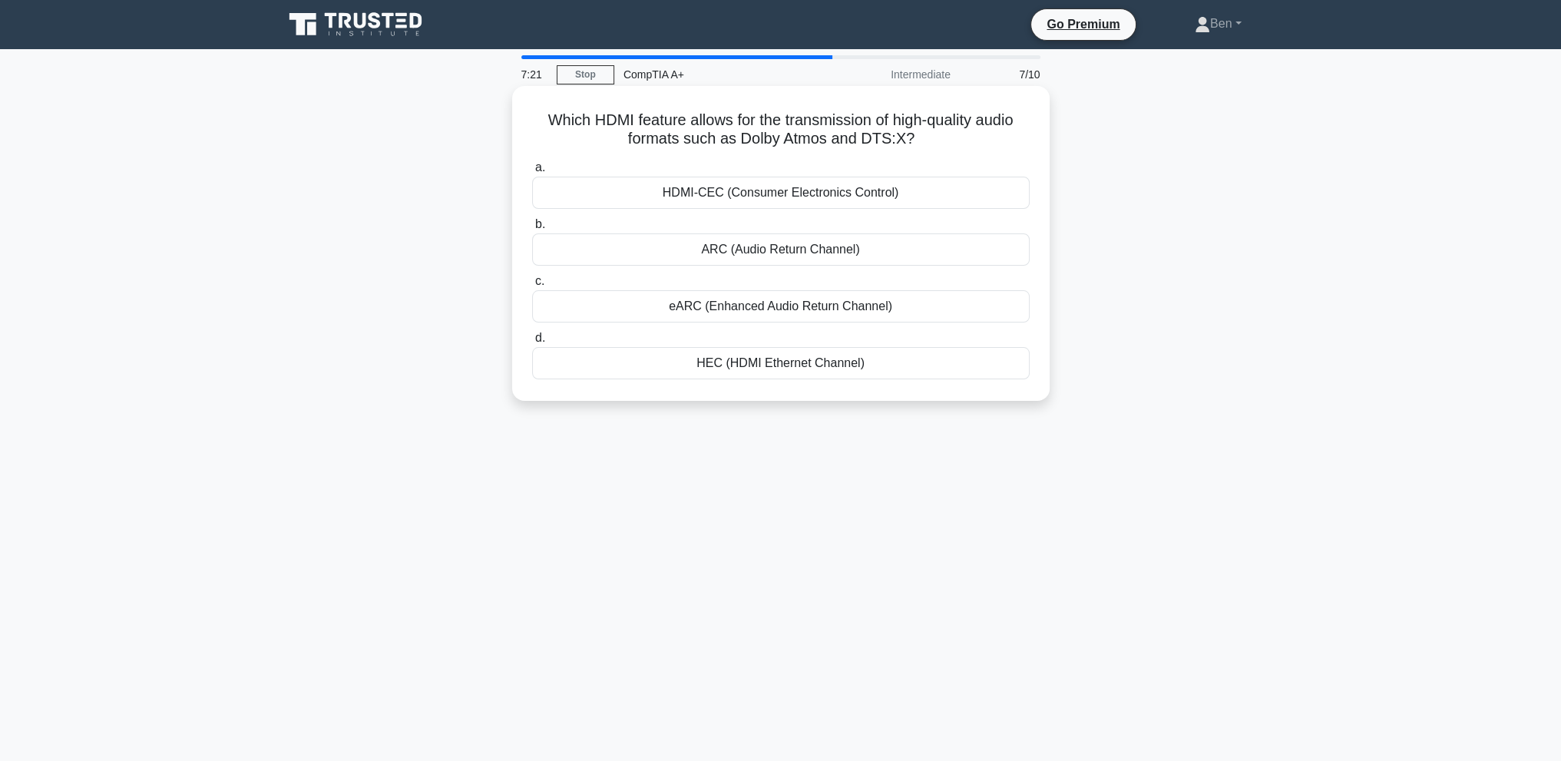
click at [776, 201] on div "HDMI-CEC (Consumer Electronics Control)" at bounding box center [781, 193] width 498 height 32
click at [532, 173] on input "a. HDMI-CEC (Consumer Electronics Control)" at bounding box center [532, 168] width 0 height 10
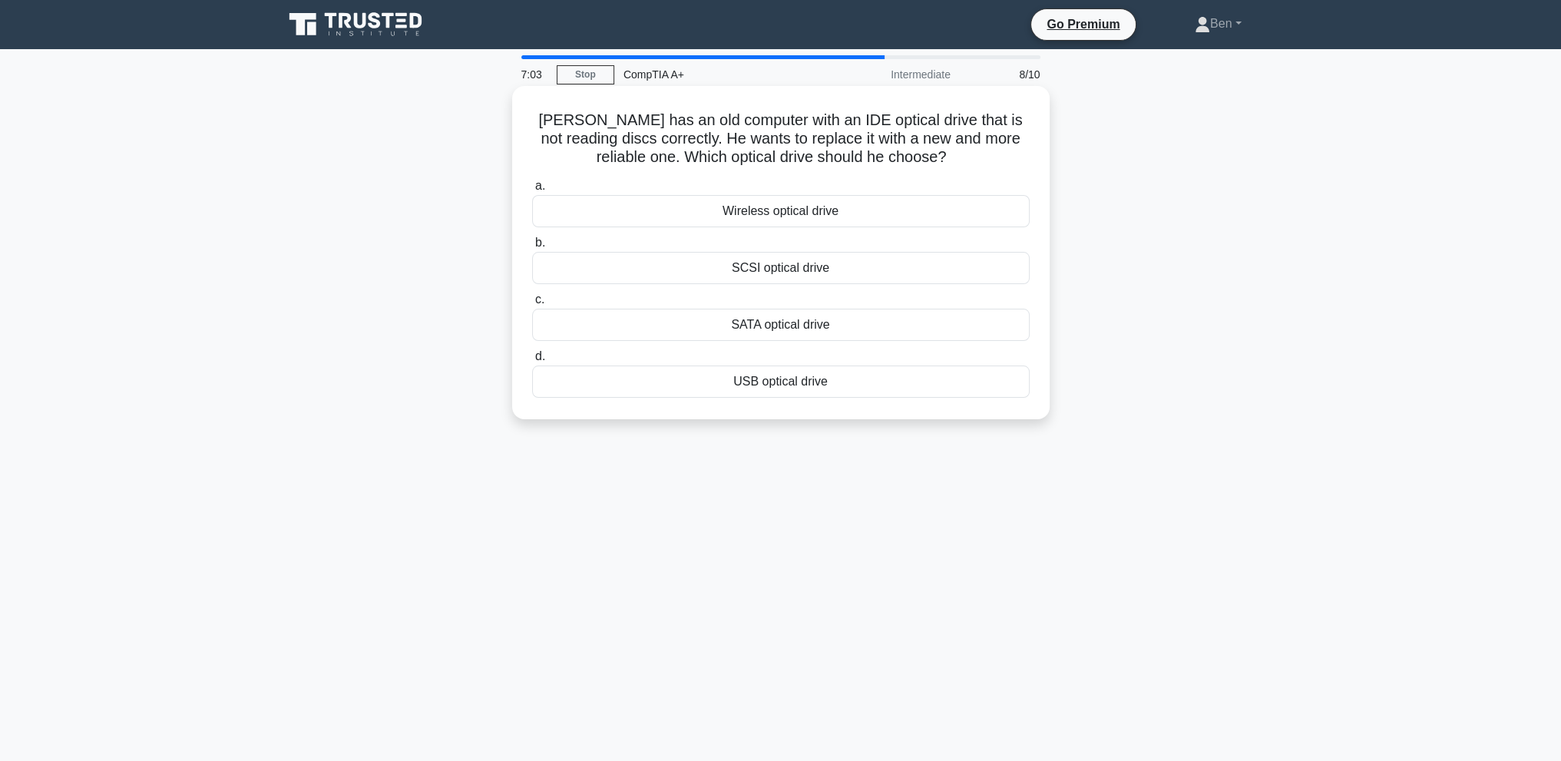
click at [783, 326] on div "SATA optical drive" at bounding box center [781, 325] width 498 height 32
click at [532, 305] on input "c. SATA optical drive" at bounding box center [532, 300] width 0 height 10
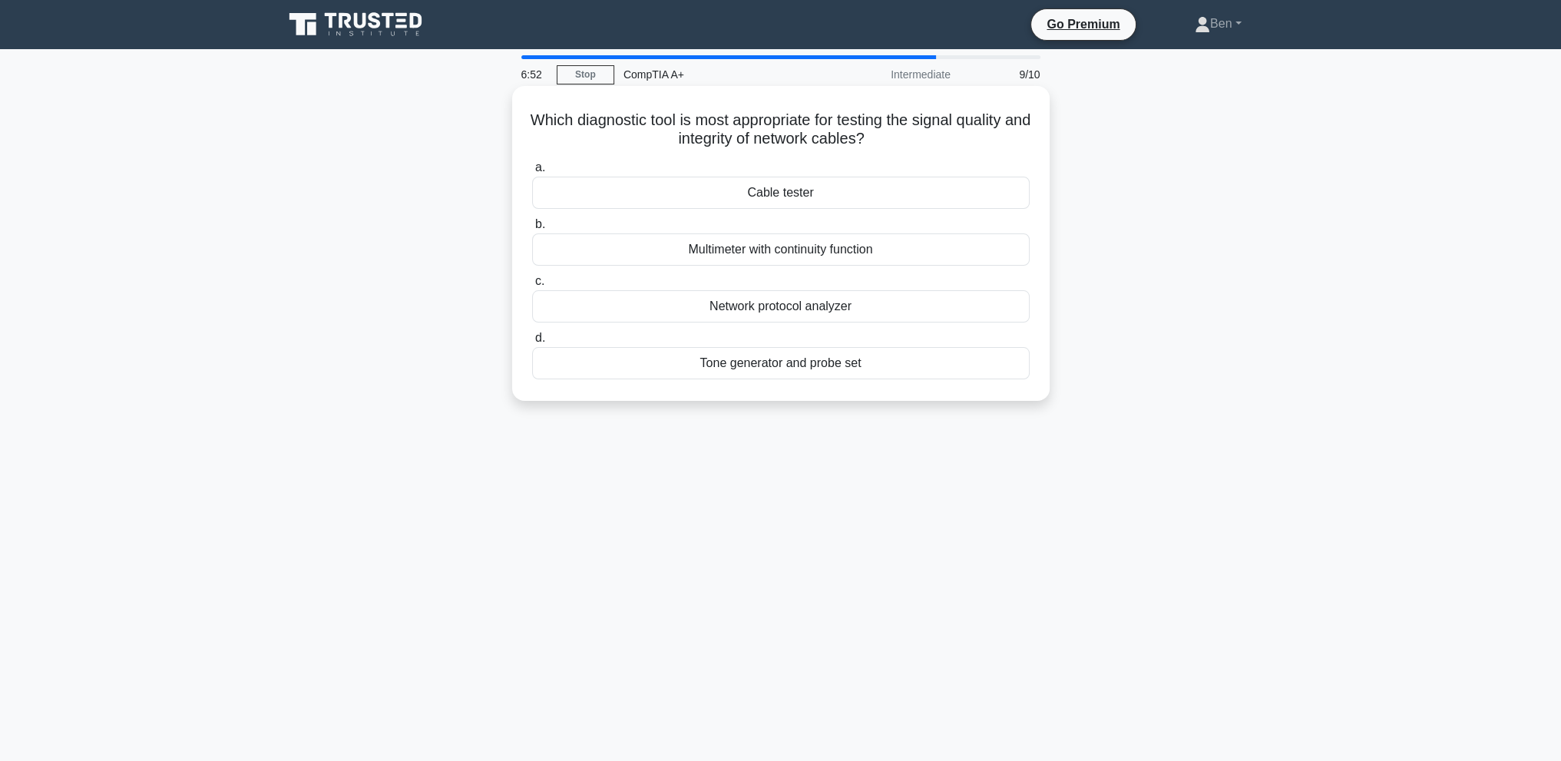
click at [846, 251] on div "Multimeter with continuity function" at bounding box center [781, 249] width 498 height 32
click at [532, 230] on input "b. Multimeter with continuity function" at bounding box center [532, 225] width 0 height 10
click at [816, 306] on div "NVMe SSD" at bounding box center [781, 306] width 498 height 32
click at [532, 286] on input "c. NVMe SSD" at bounding box center [532, 282] width 0 height 10
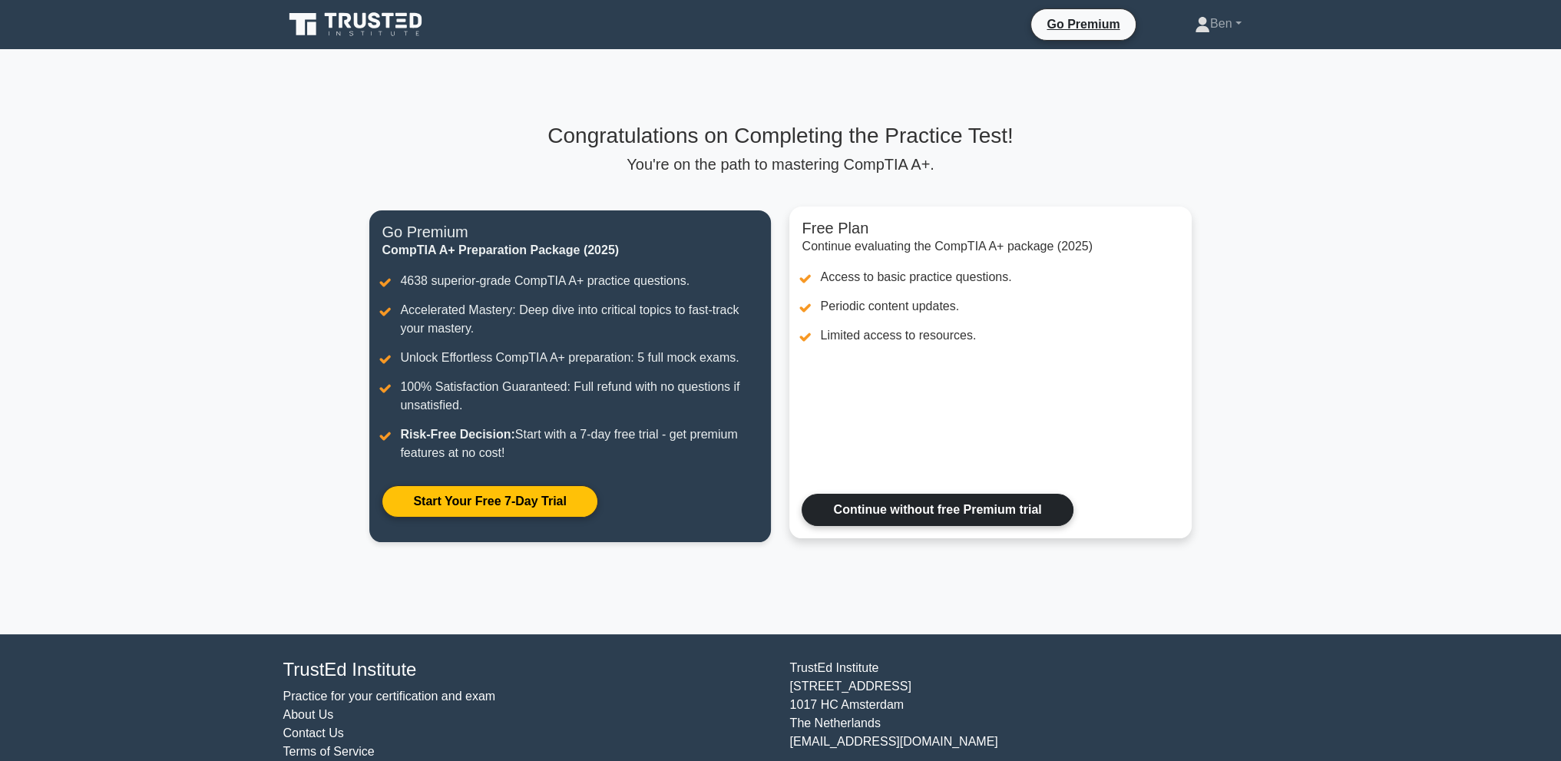
click at [953, 497] on link "Continue without free Premium trial" at bounding box center [937, 510] width 271 height 32
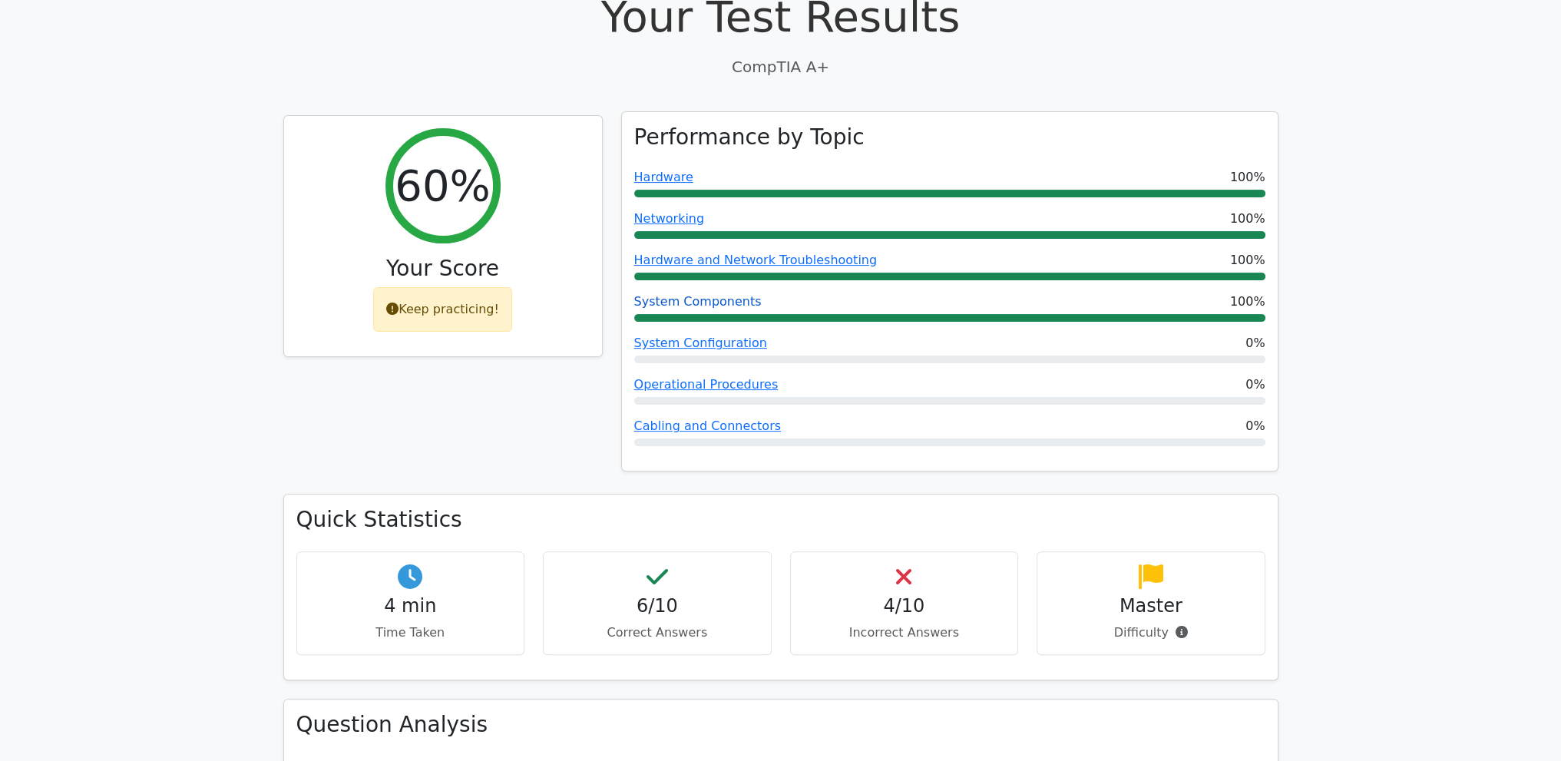
scroll to position [461, 0]
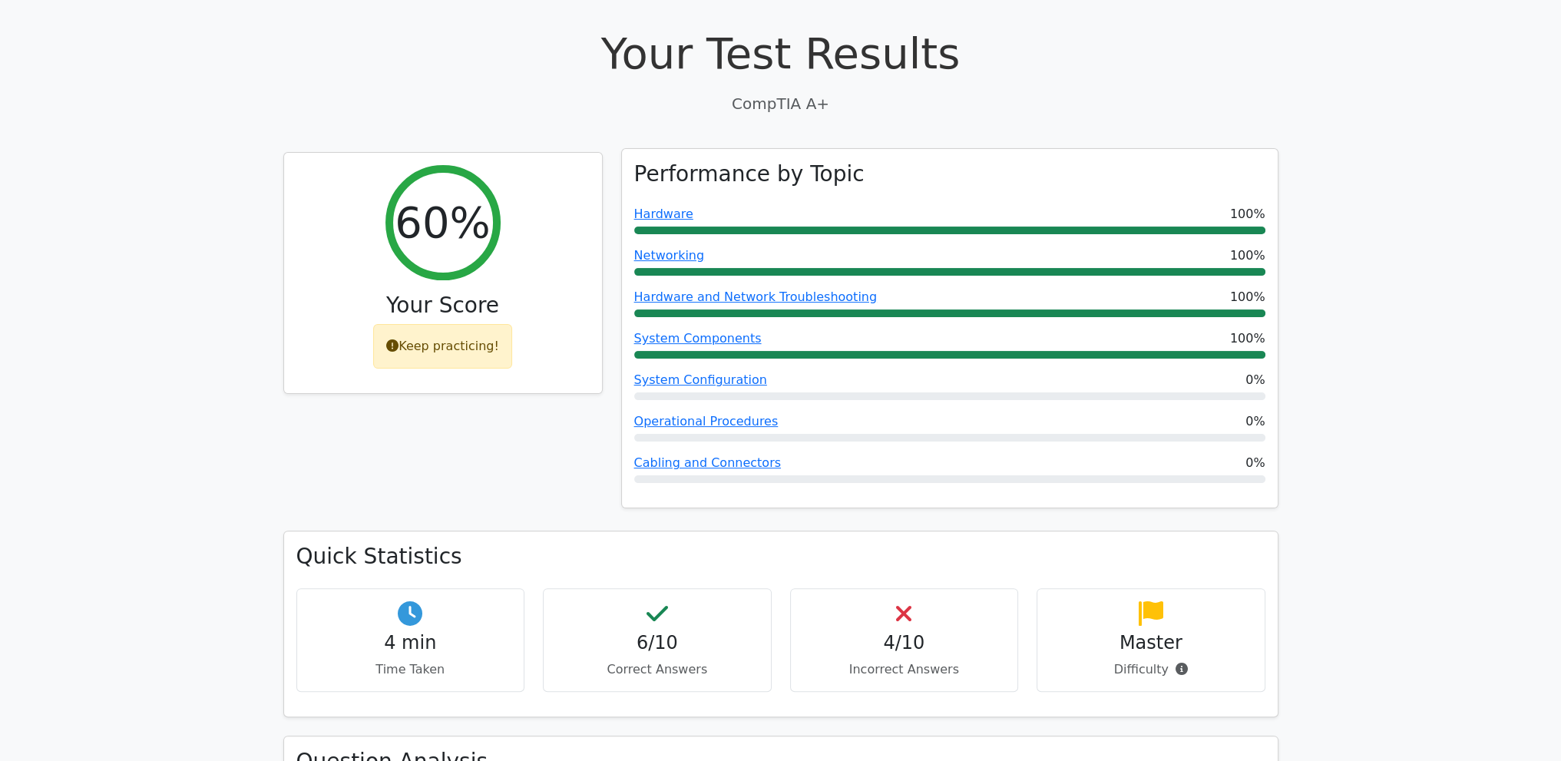
click at [869, 371] on div "System Configuration 0%" at bounding box center [949, 380] width 631 height 18
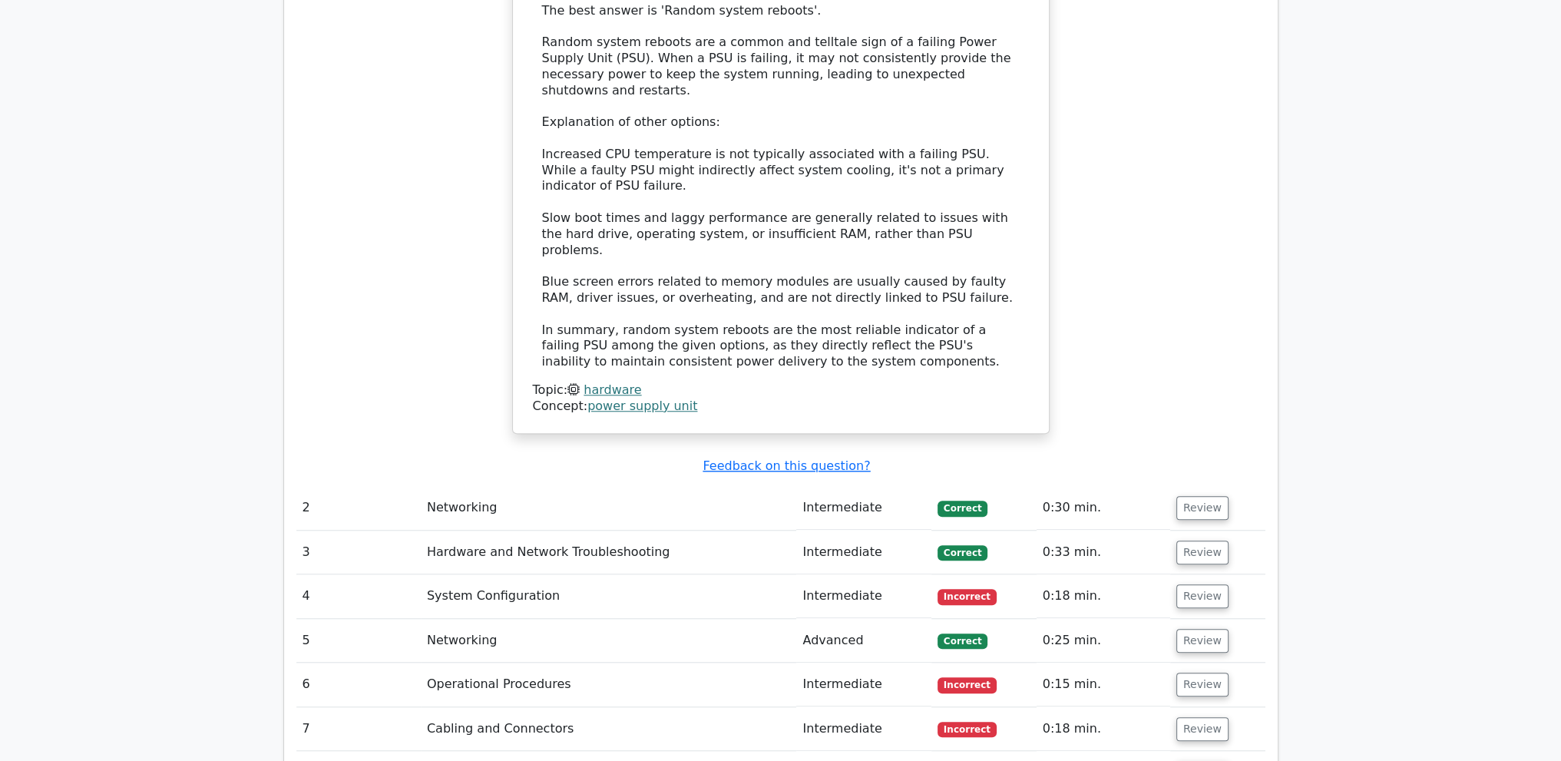
scroll to position [1613, 0]
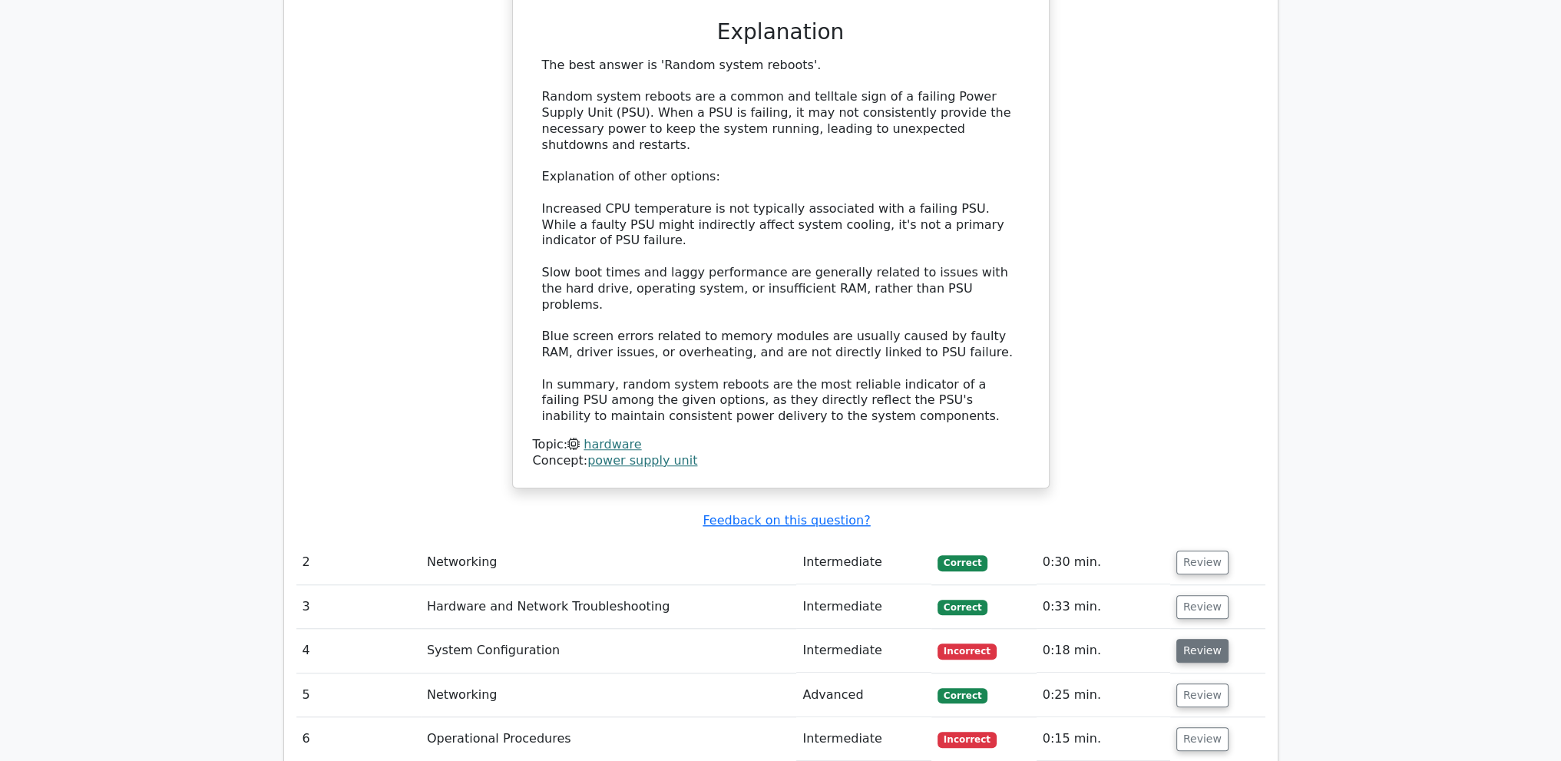
click at [1213, 639] on button "Review" at bounding box center [1203, 651] width 52 height 24
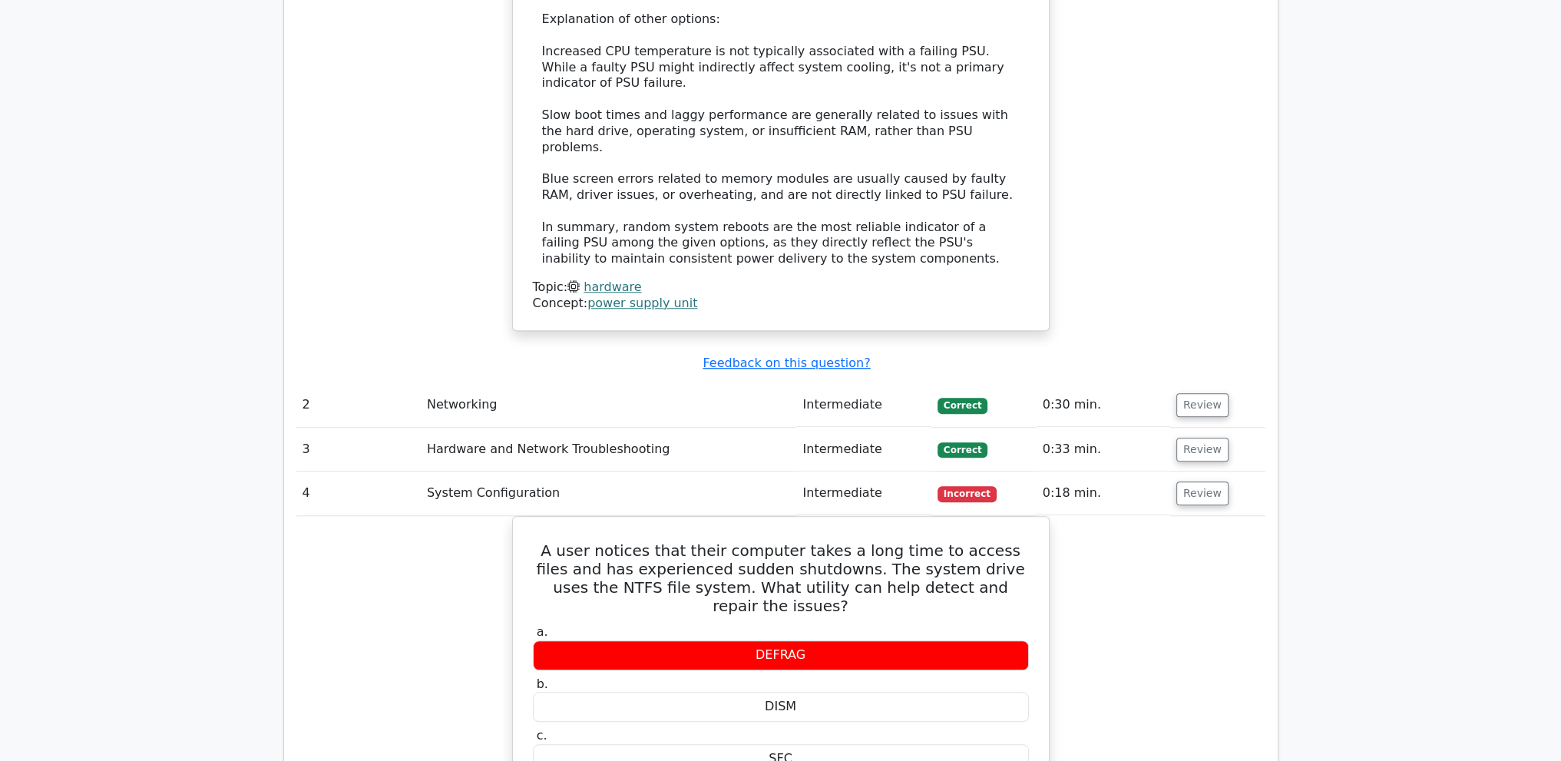
scroll to position [1767, 0]
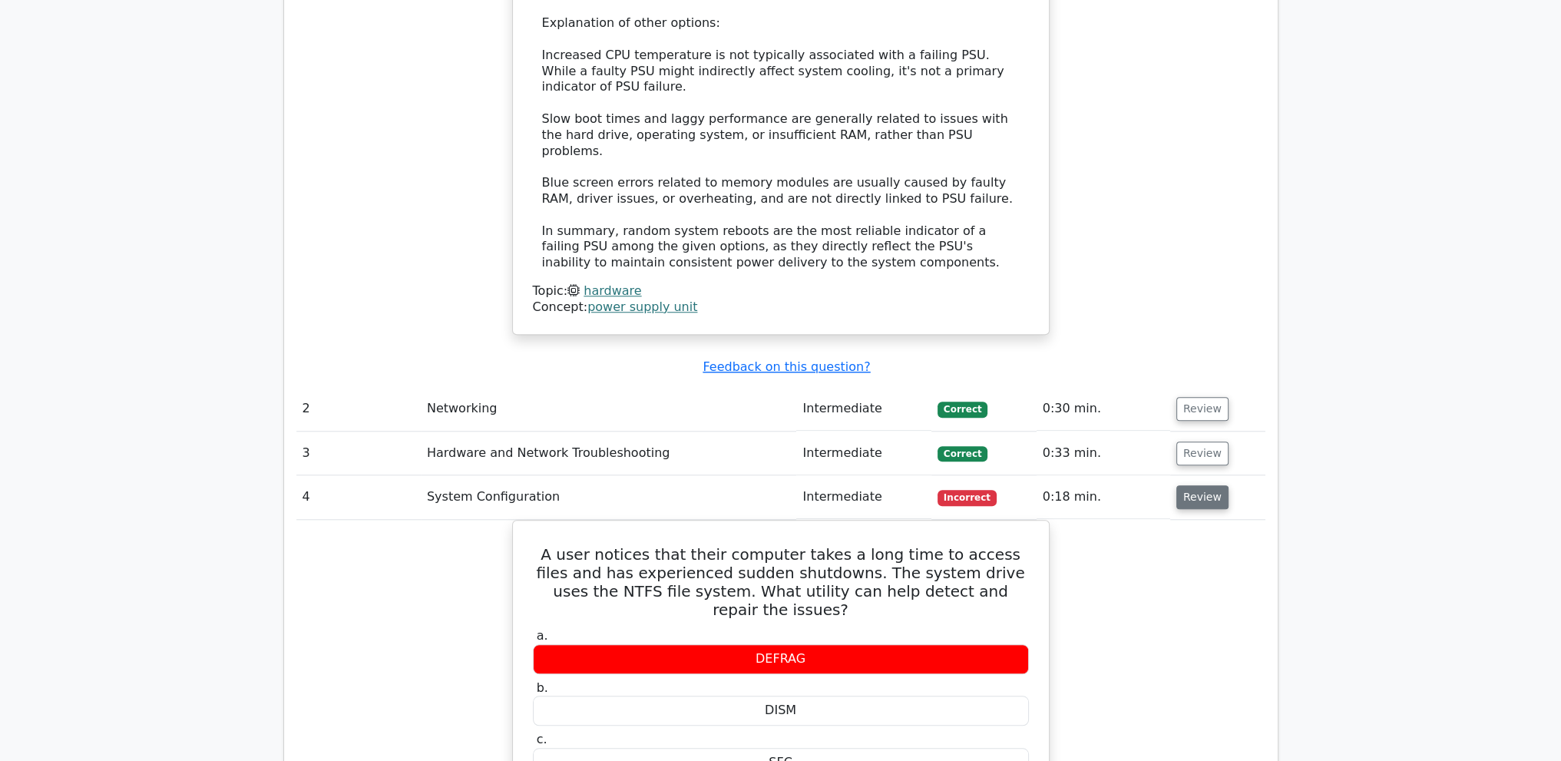
click at [1207, 485] on button "Review" at bounding box center [1203, 497] width 52 height 24
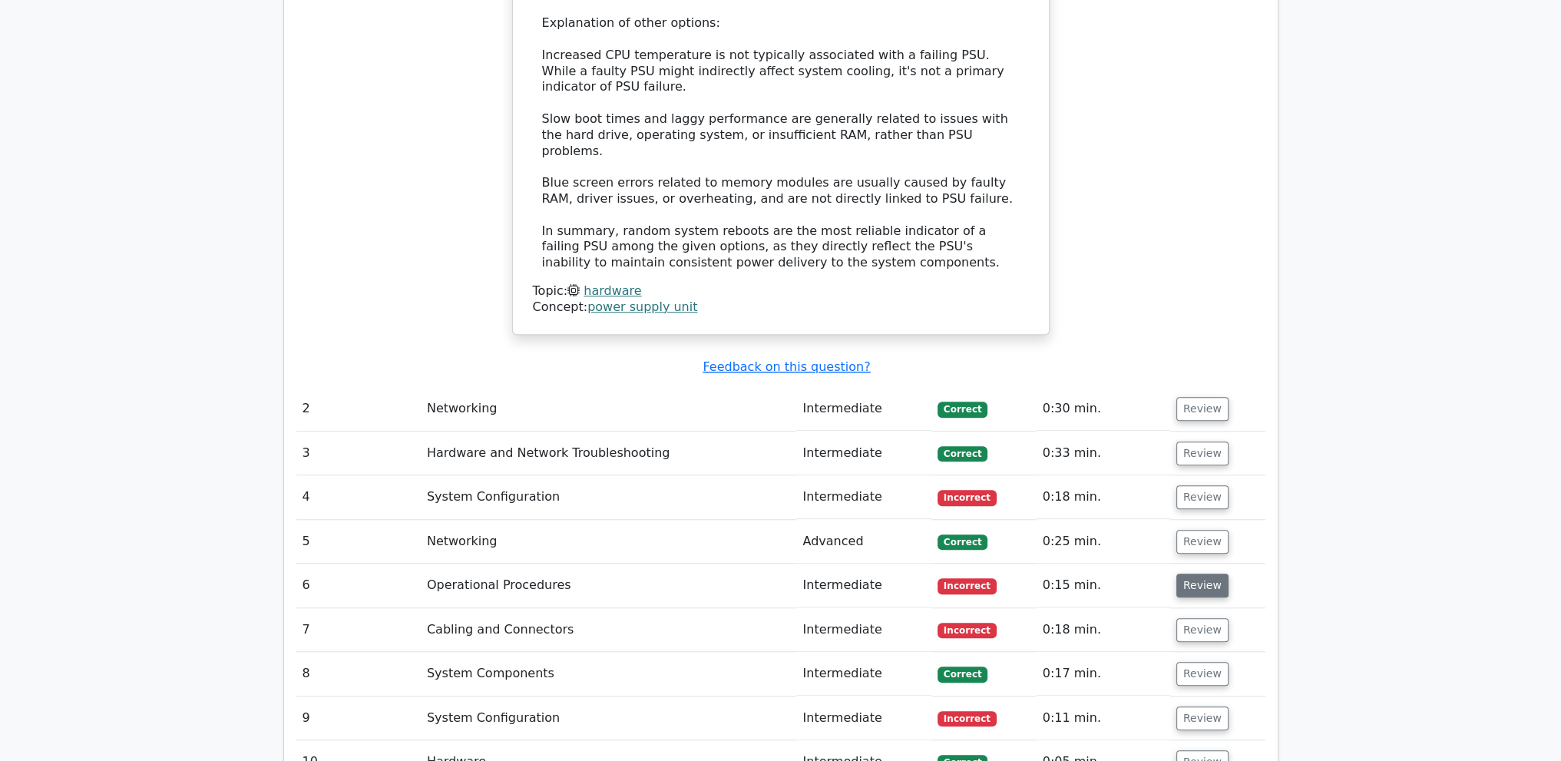
drag, startPoint x: 1192, startPoint y: 479, endPoint x: 1208, endPoint y: 468, distance: 19.8
click at [1192, 574] on button "Review" at bounding box center [1203, 586] width 52 height 24
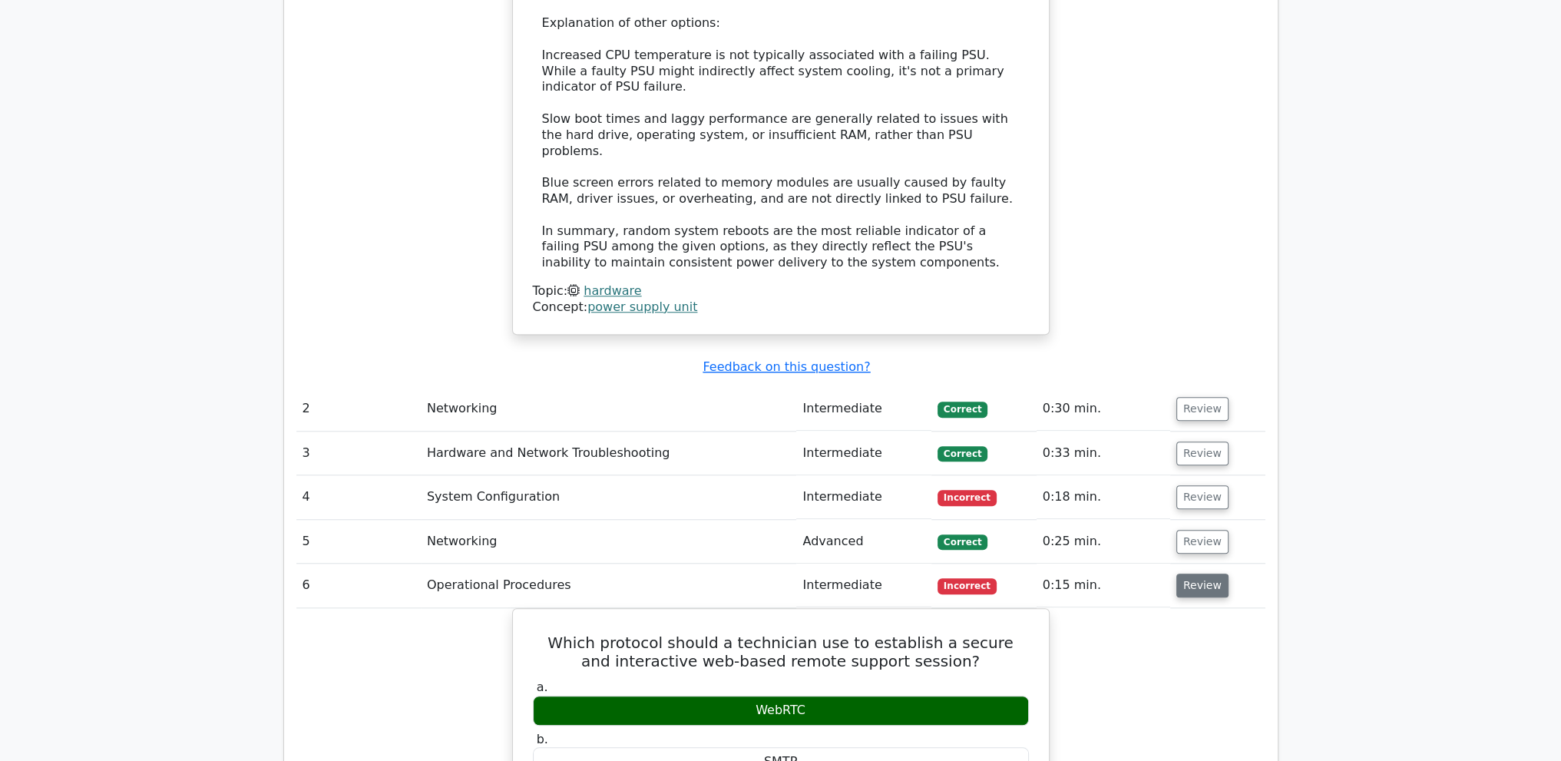
click at [1190, 574] on button "Review" at bounding box center [1203, 586] width 52 height 24
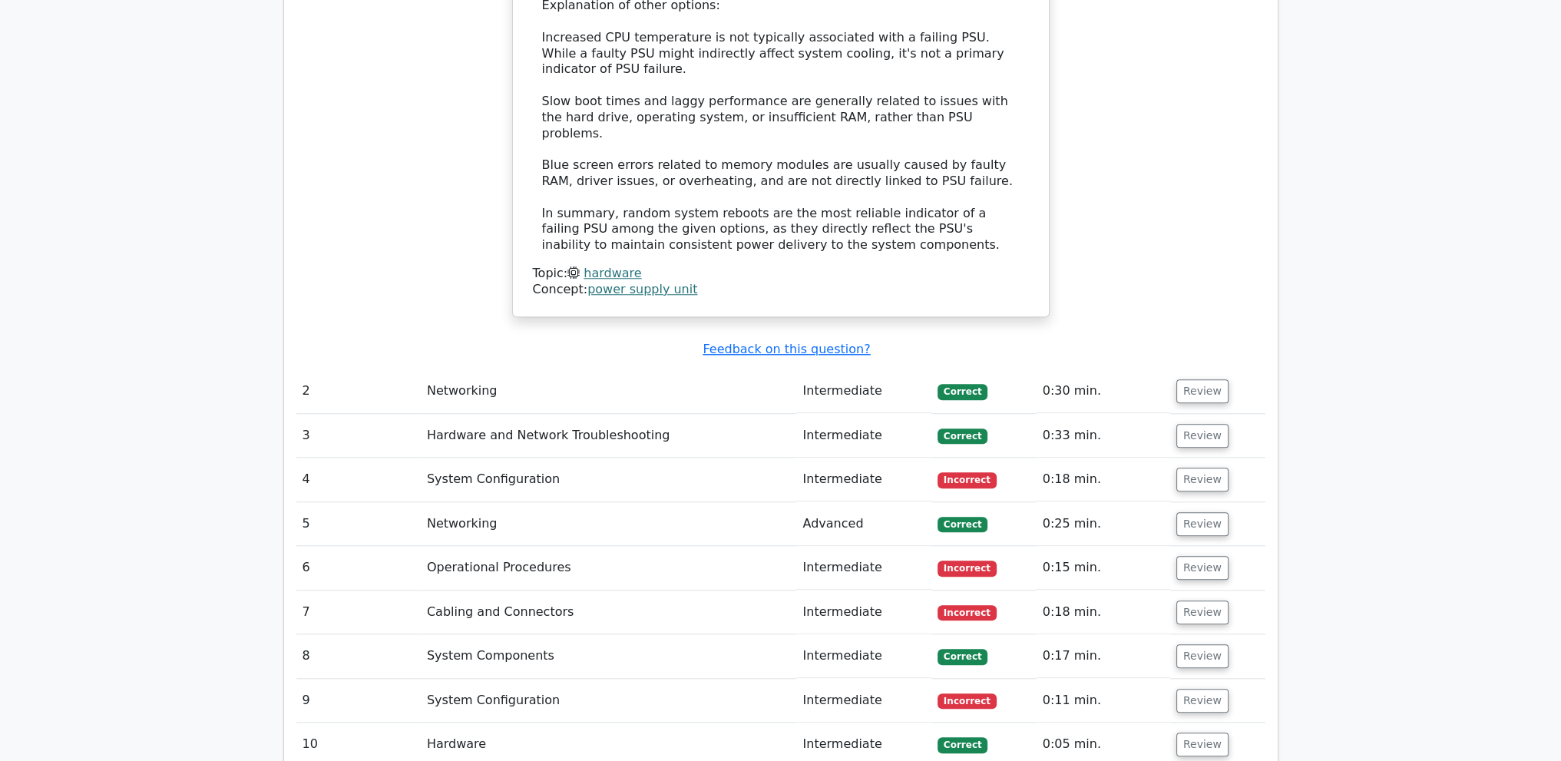
scroll to position [1843, 0]
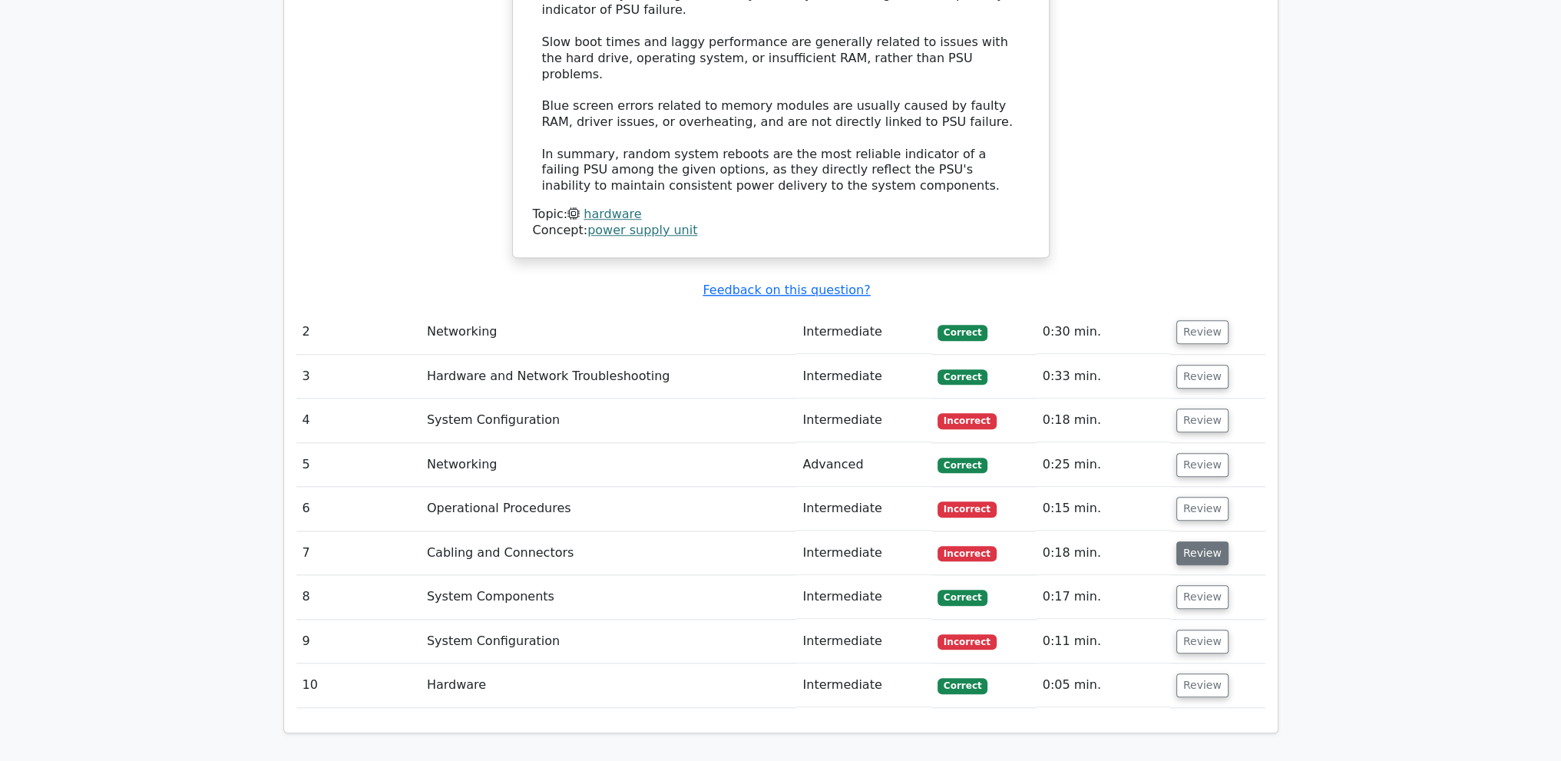
click at [1201, 541] on button "Review" at bounding box center [1203, 553] width 52 height 24
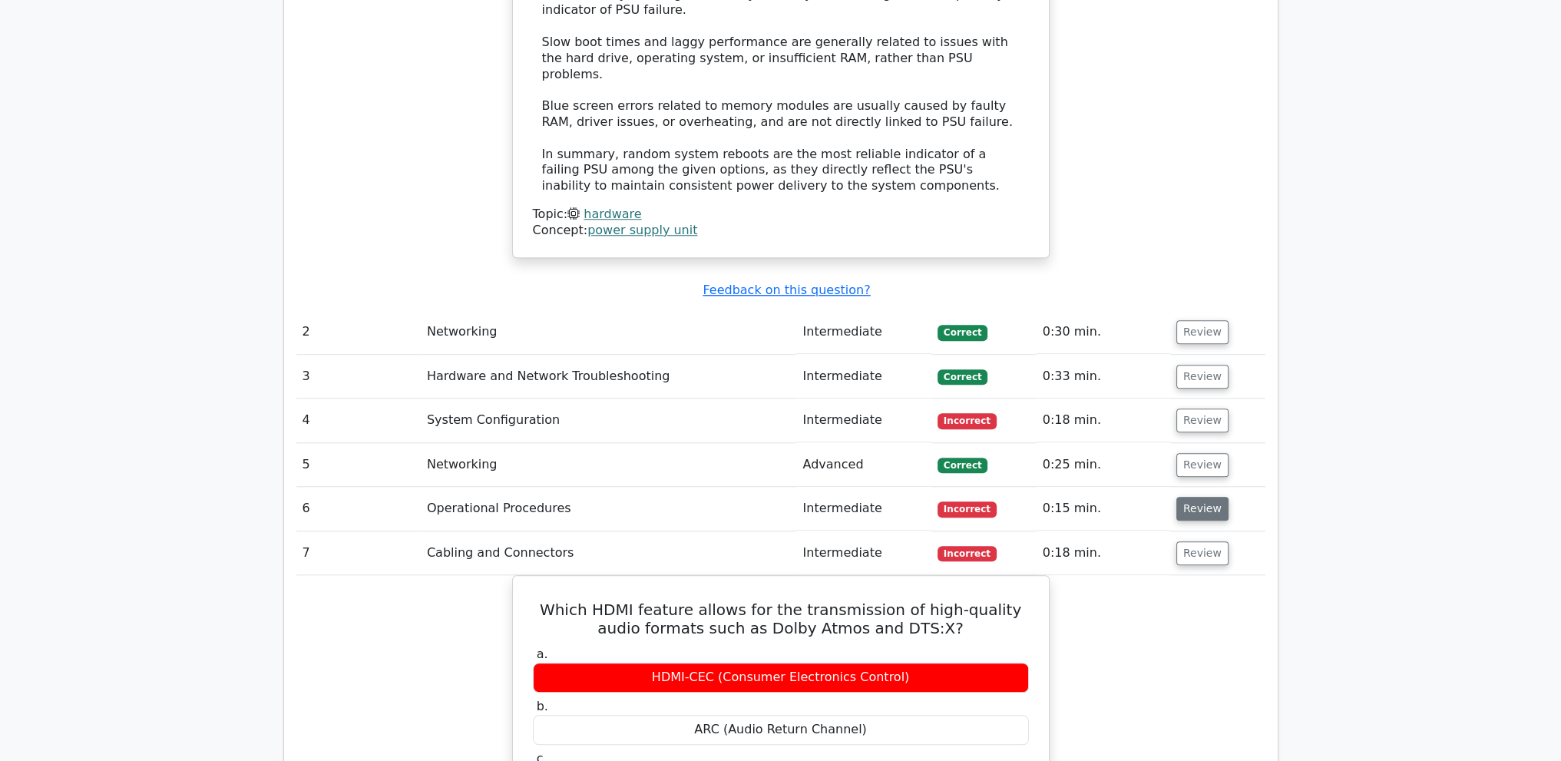
click at [1193, 497] on button "Review" at bounding box center [1203, 509] width 52 height 24
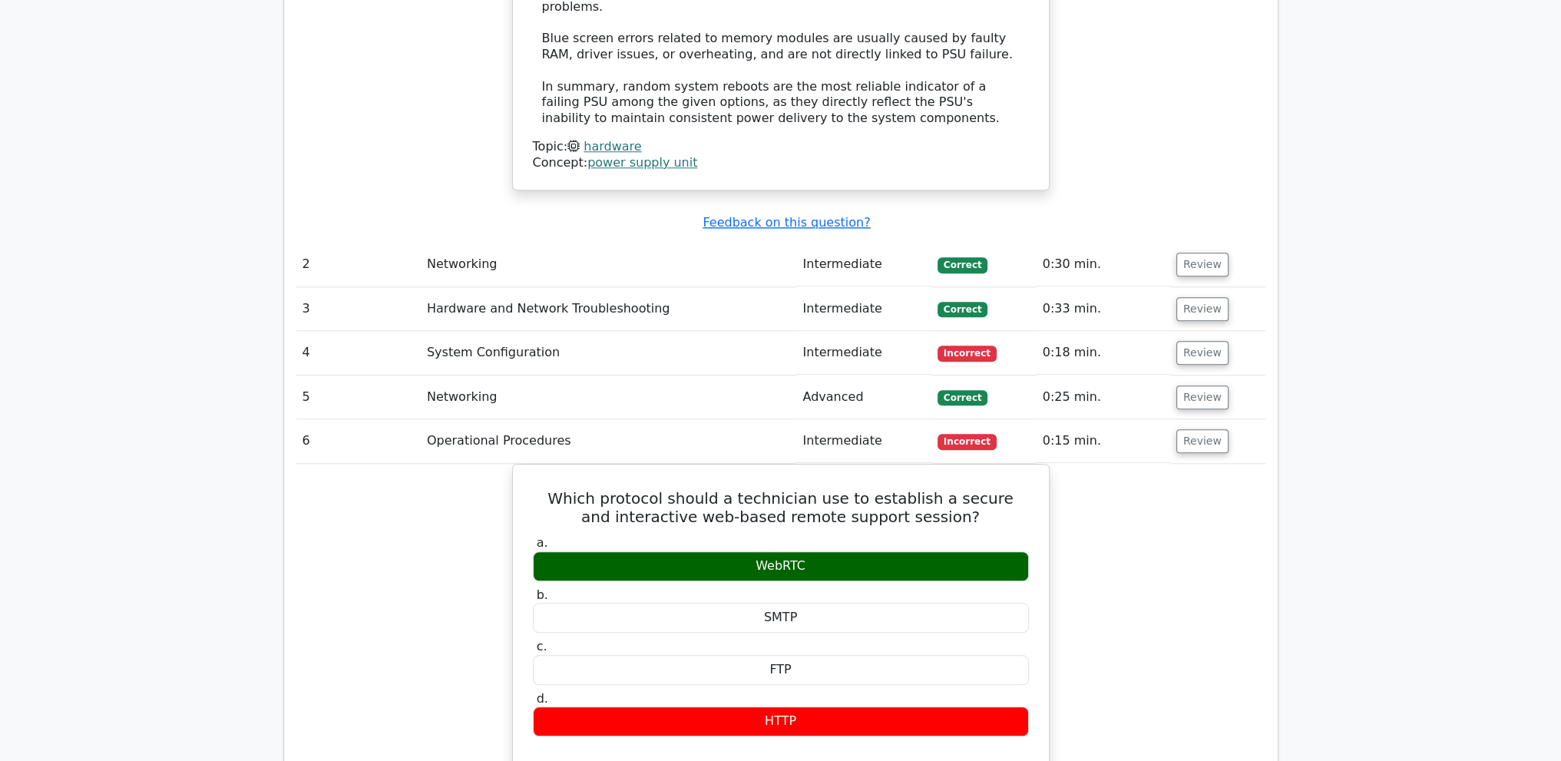
scroll to position [1920, 0]
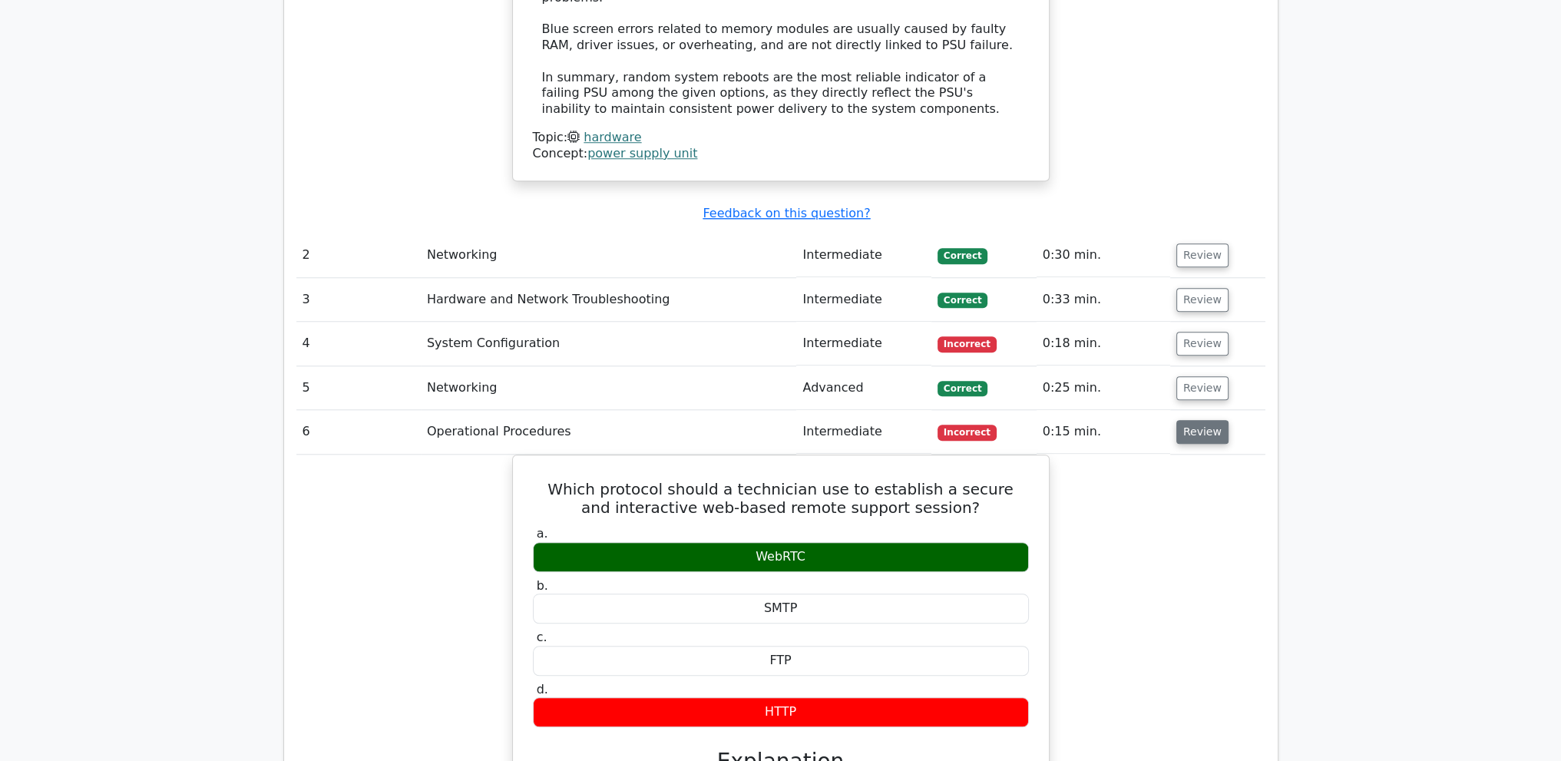
click at [1196, 420] on button "Review" at bounding box center [1203, 432] width 52 height 24
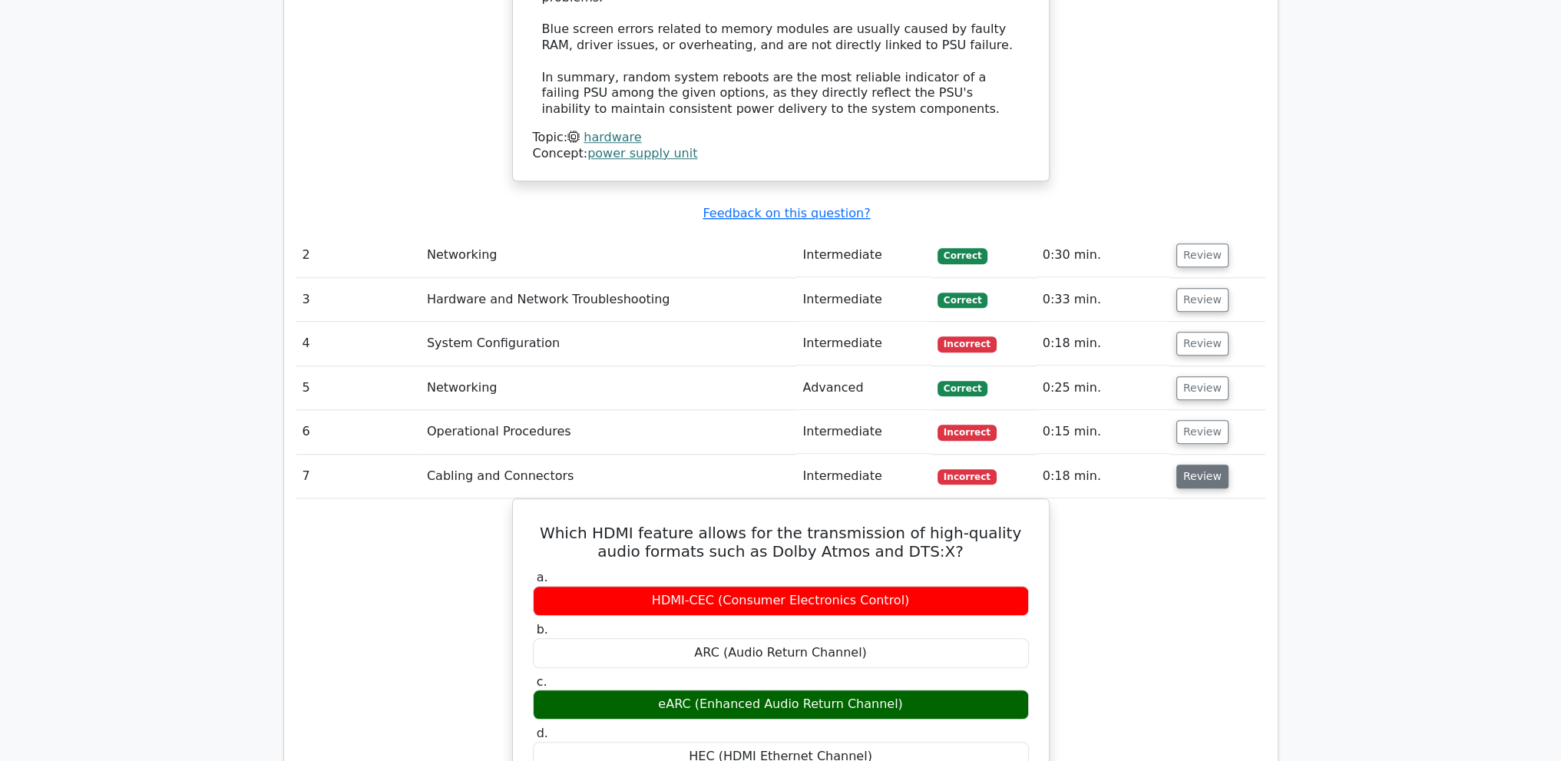
click at [1193, 465] on button "Review" at bounding box center [1203, 477] width 52 height 24
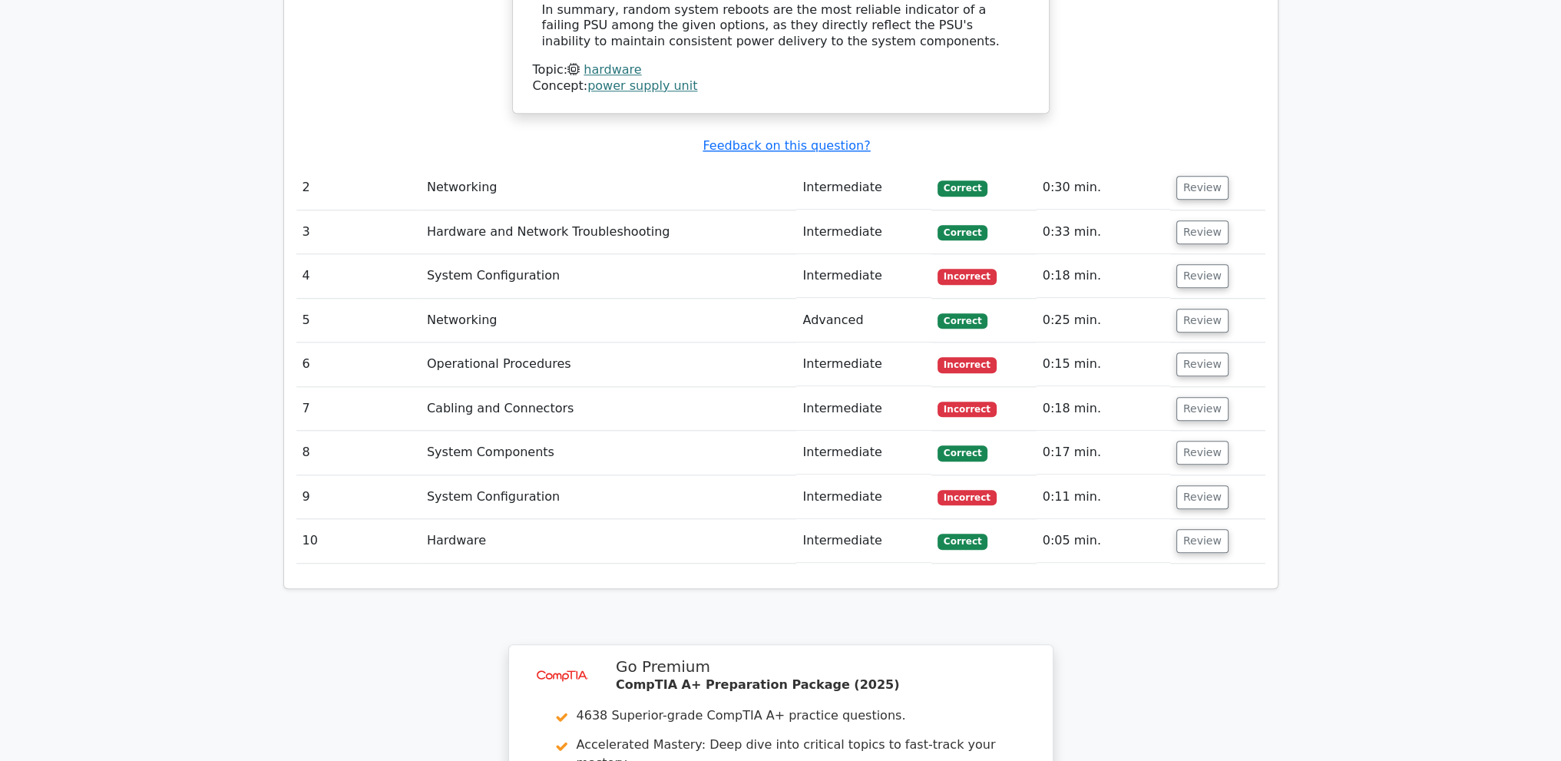
scroll to position [1997, 0]
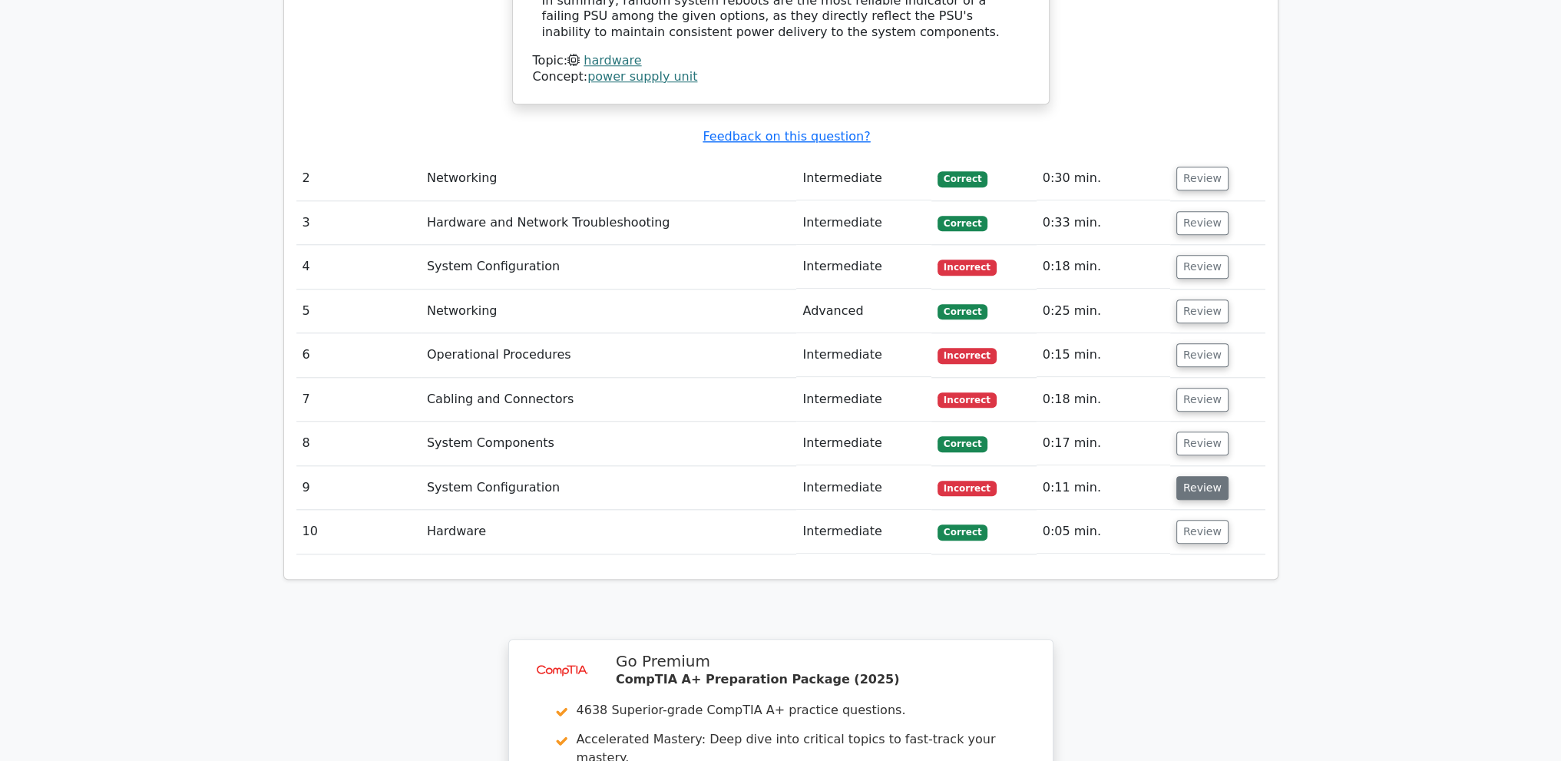
click at [1195, 476] on button "Review" at bounding box center [1203, 488] width 52 height 24
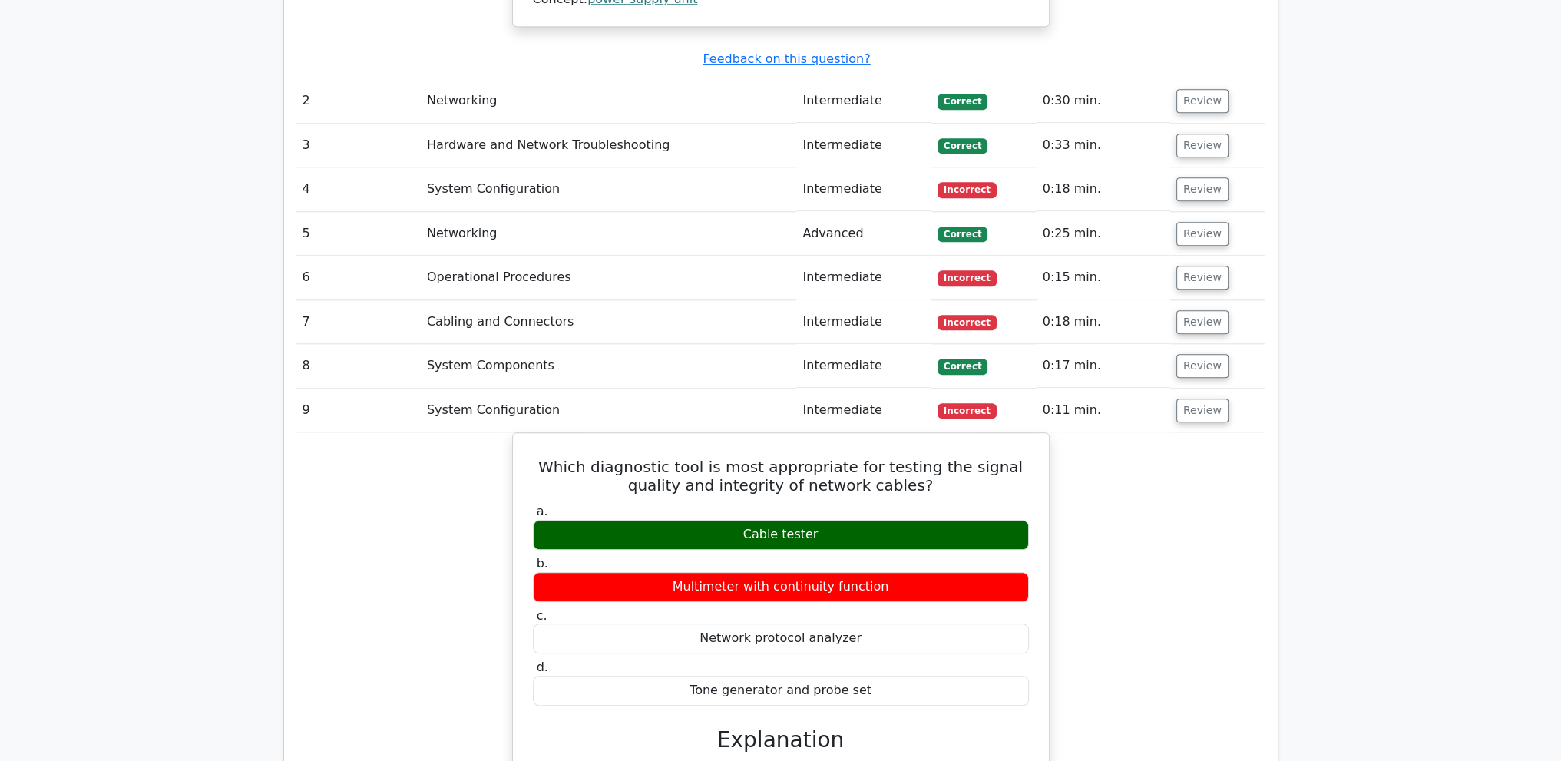
scroll to position [2074, 0]
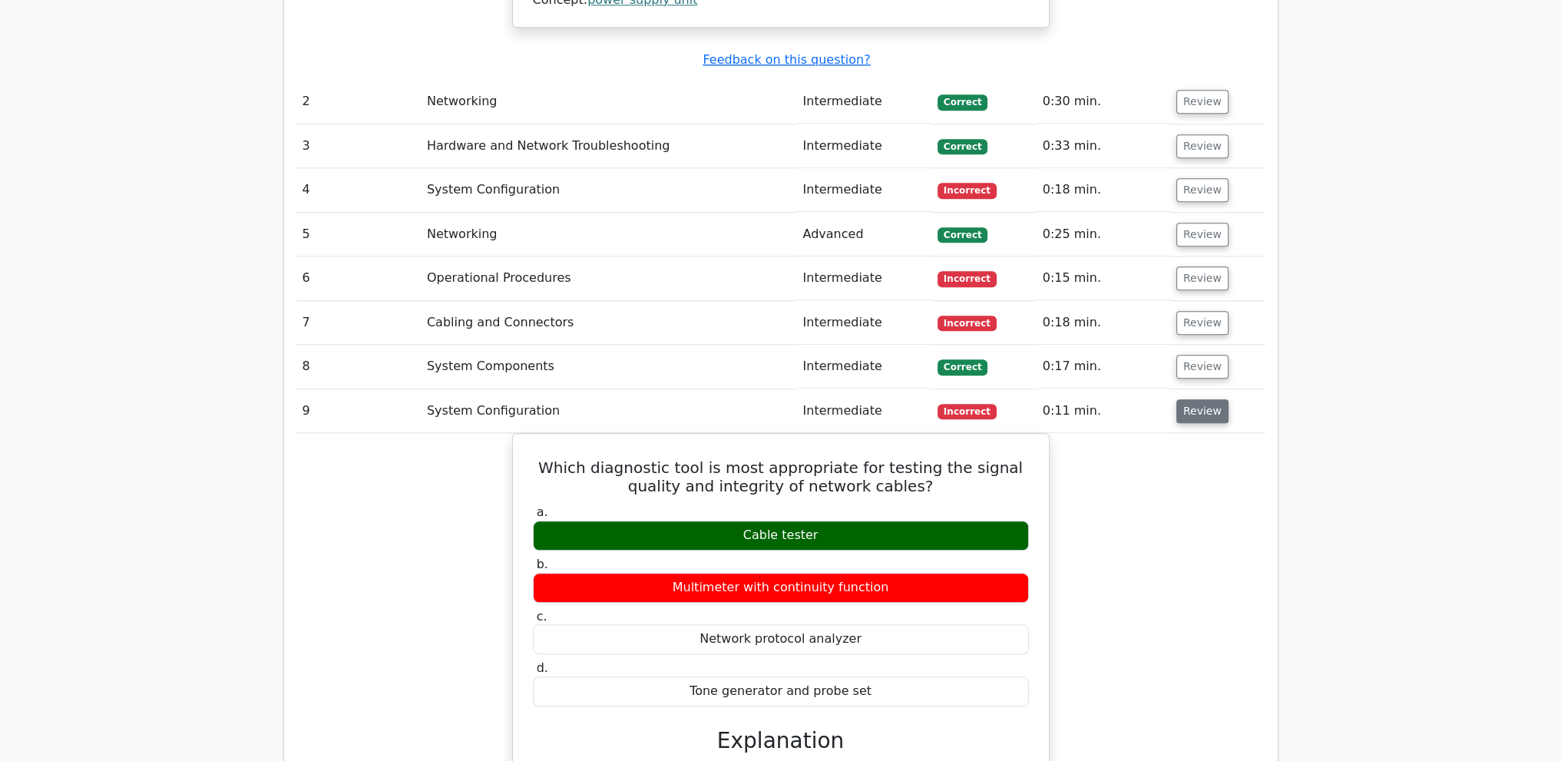
click at [1178, 399] on button "Review" at bounding box center [1203, 411] width 52 height 24
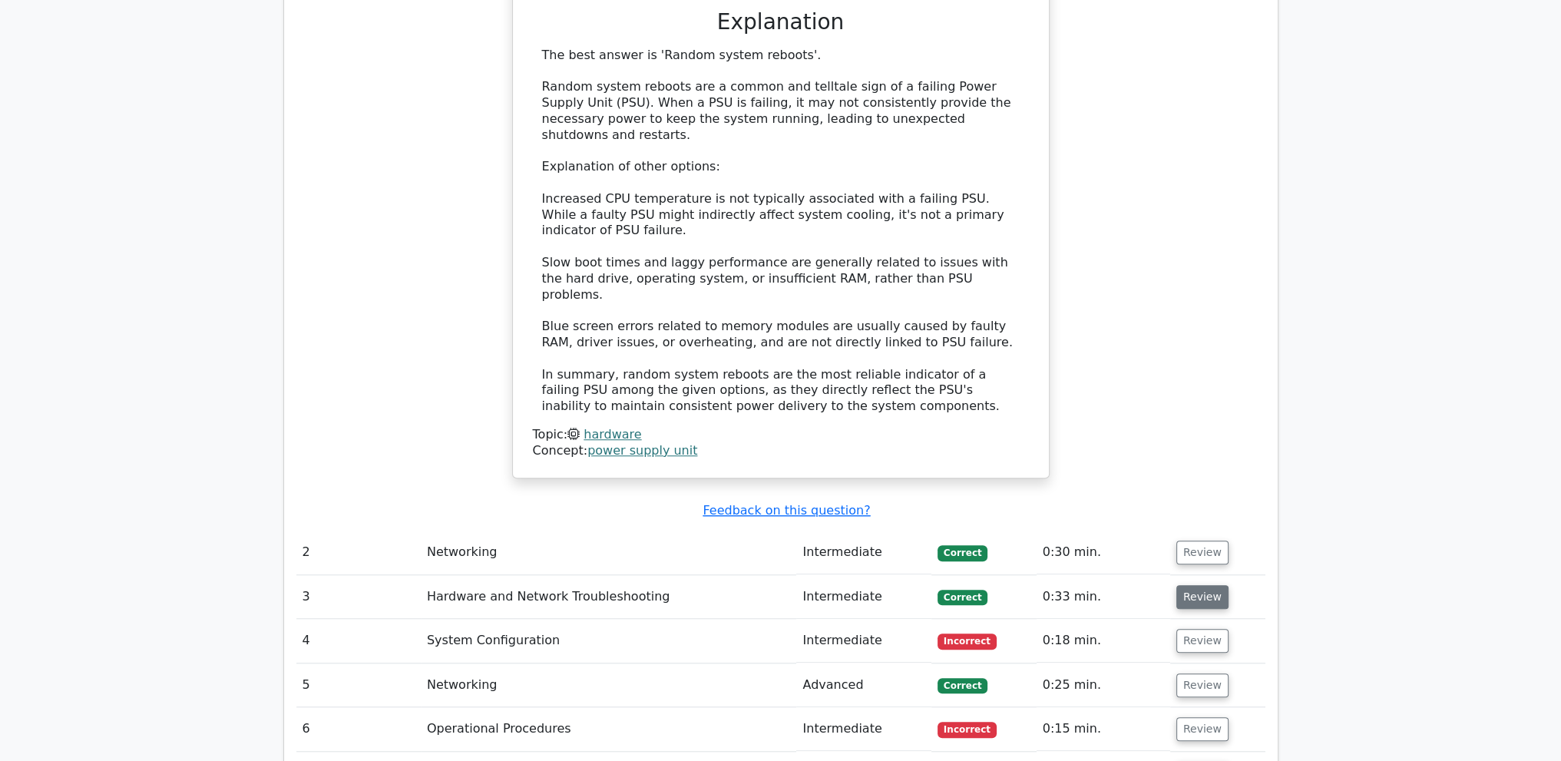
scroll to position [1628, 0]
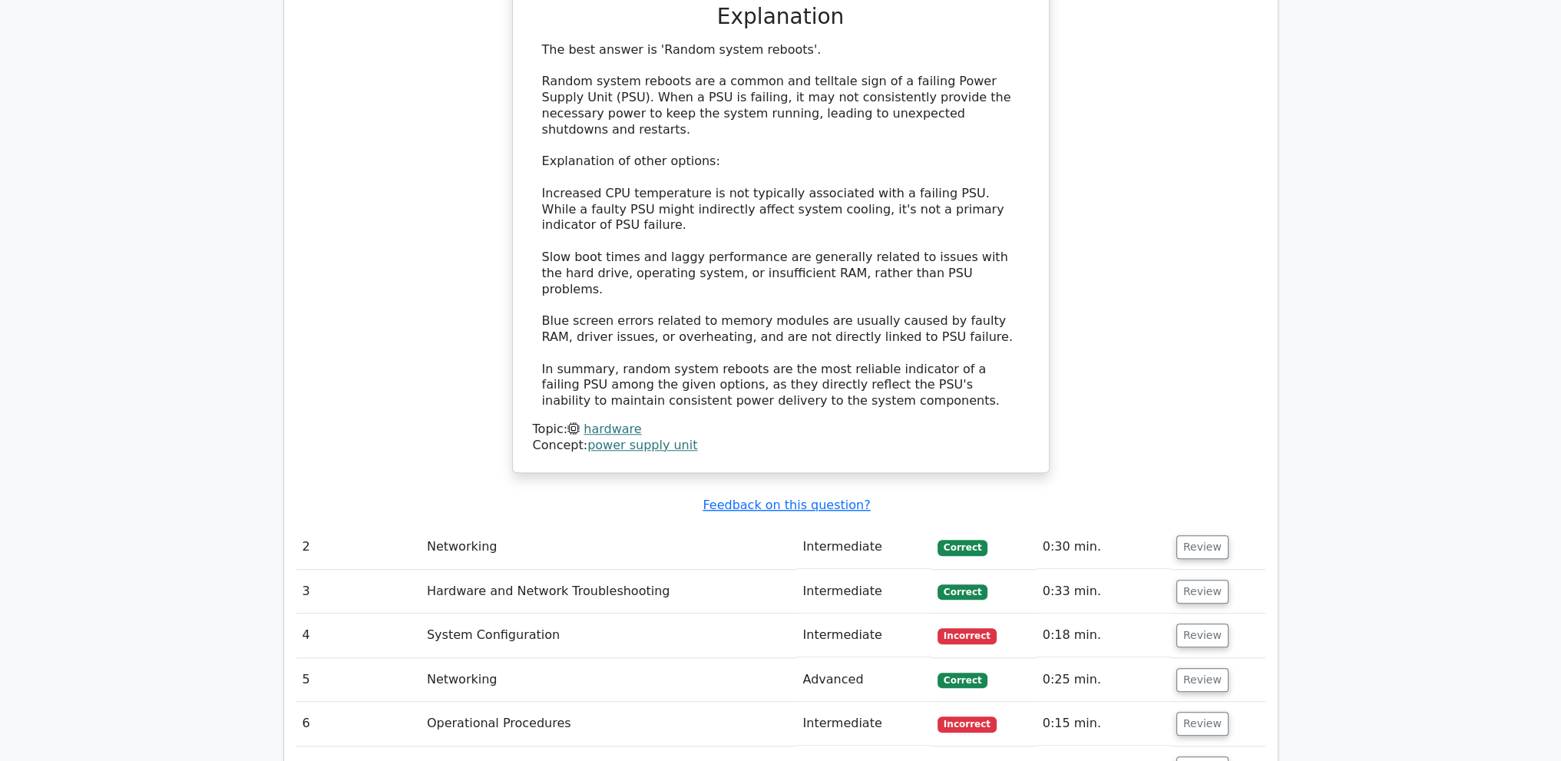
click at [1204, 525] on td "Review" at bounding box center [1218, 547] width 95 height 44
click at [1201, 535] on button "Review" at bounding box center [1203, 547] width 52 height 24
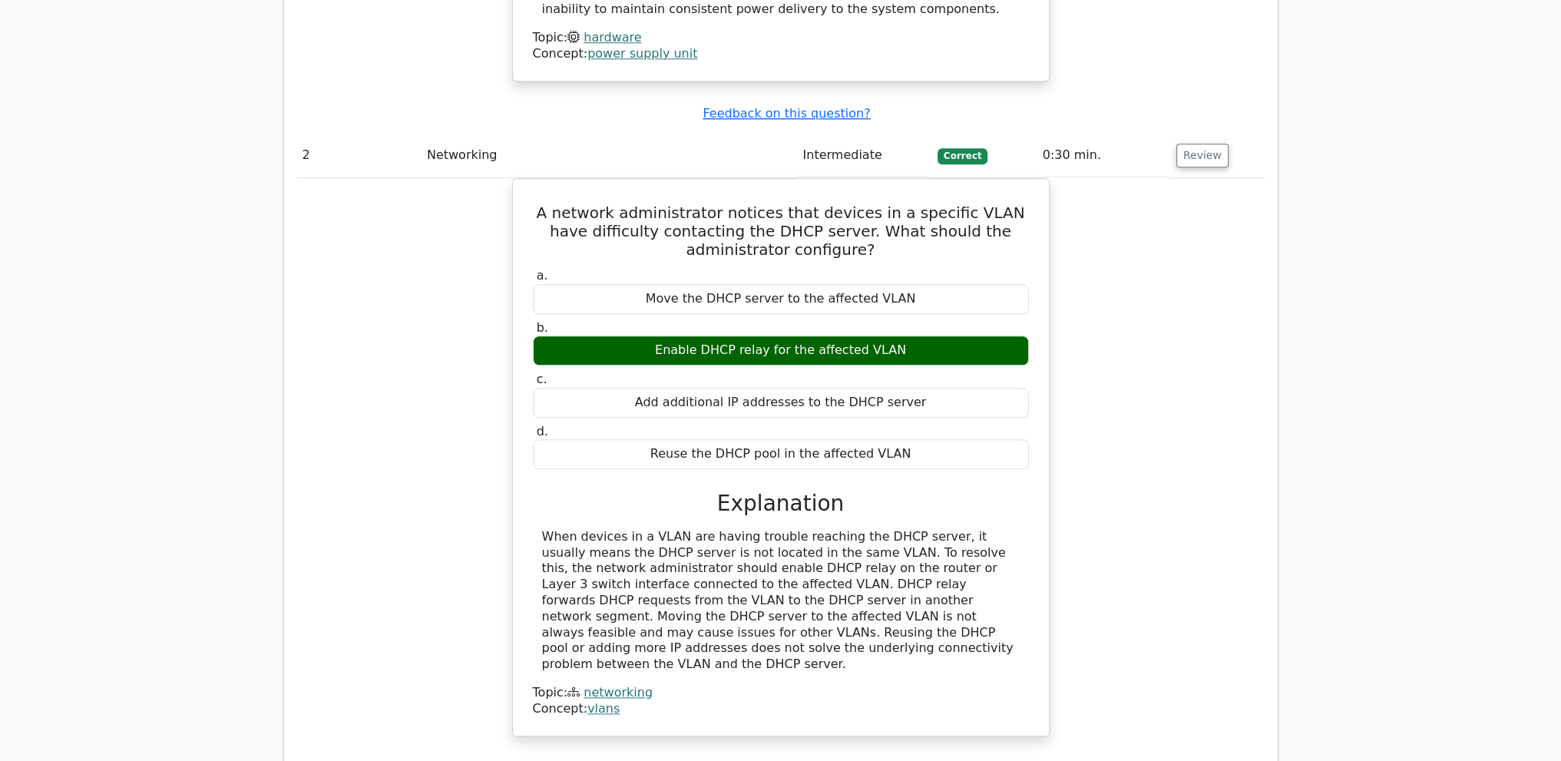
scroll to position [2396, 0]
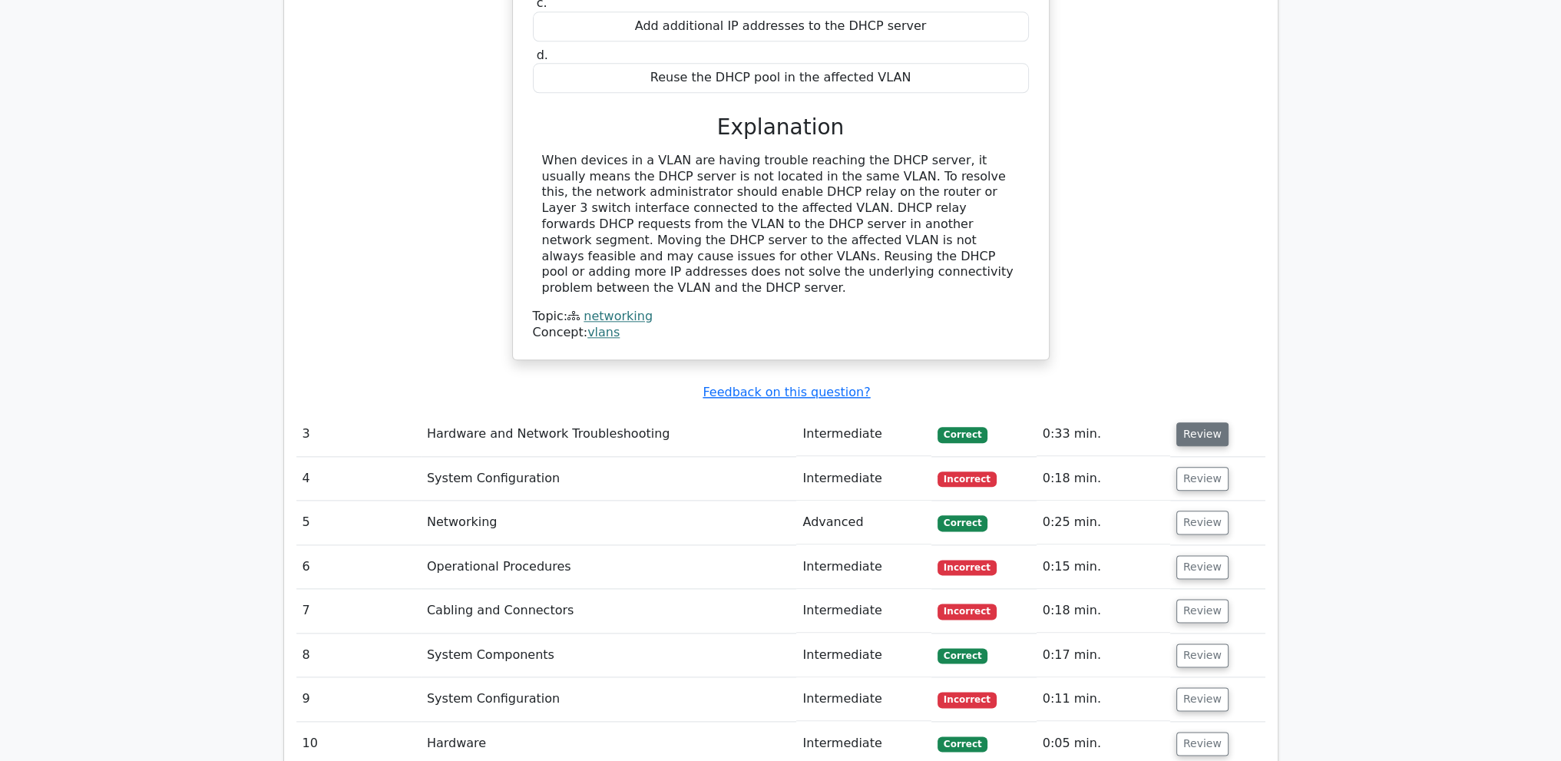
click at [1214, 422] on button "Review" at bounding box center [1203, 434] width 52 height 24
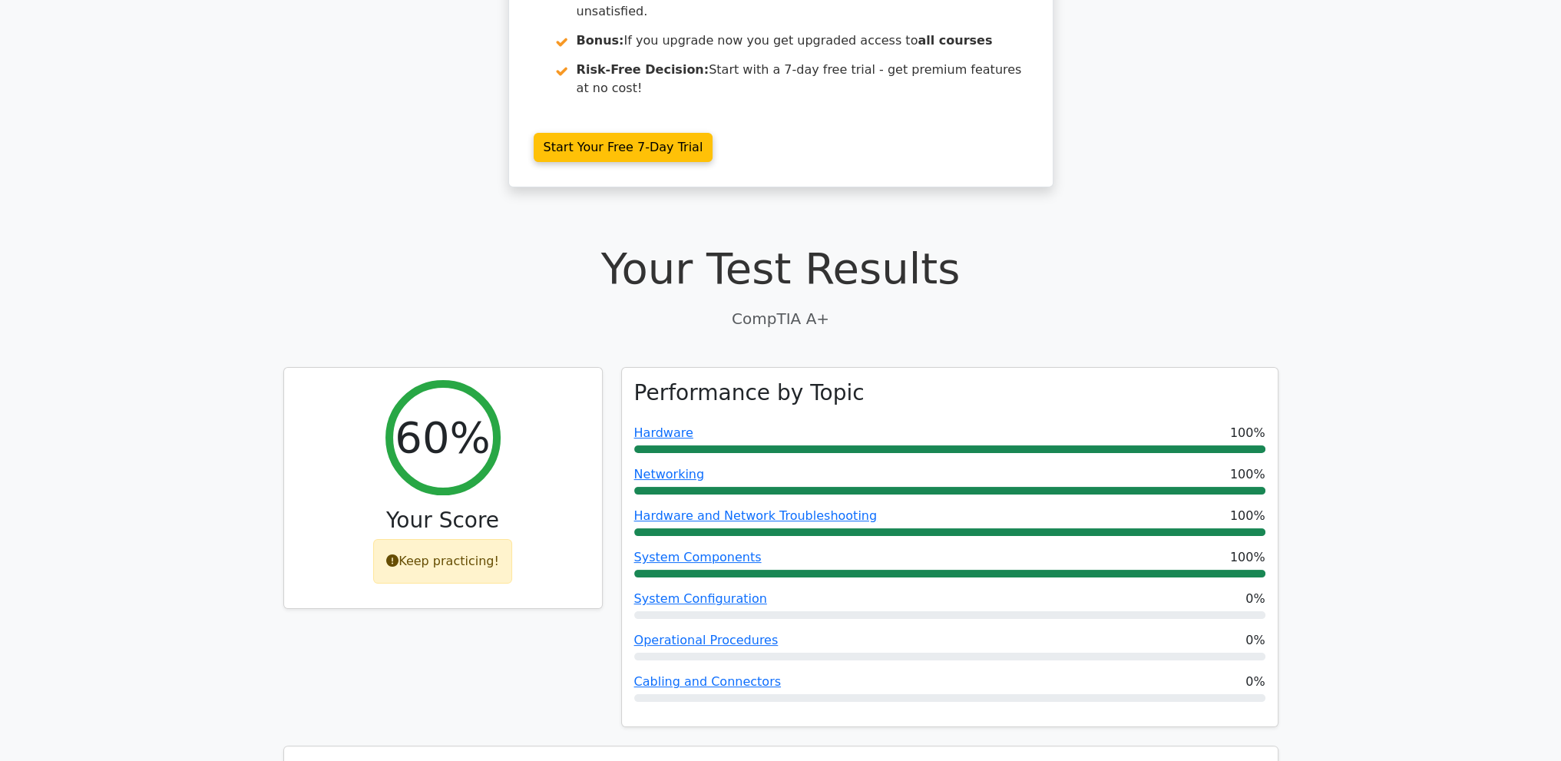
scroll to position [0, 0]
